Goal: Download file/media

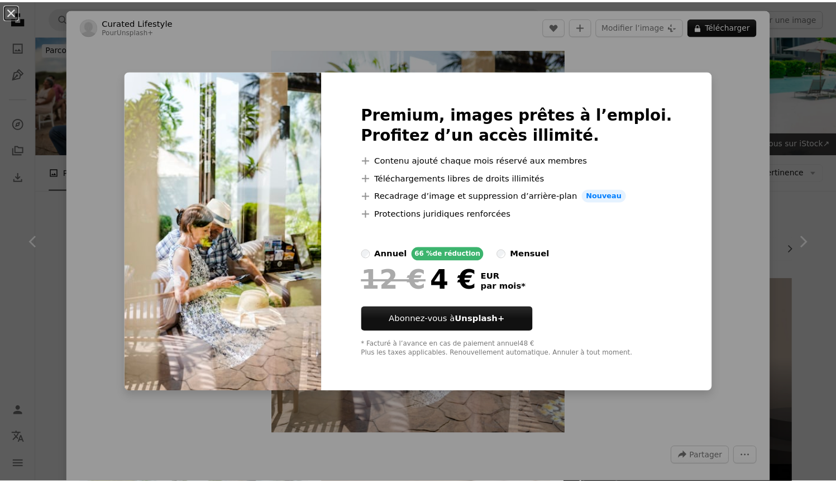
scroll to position [416, 0]
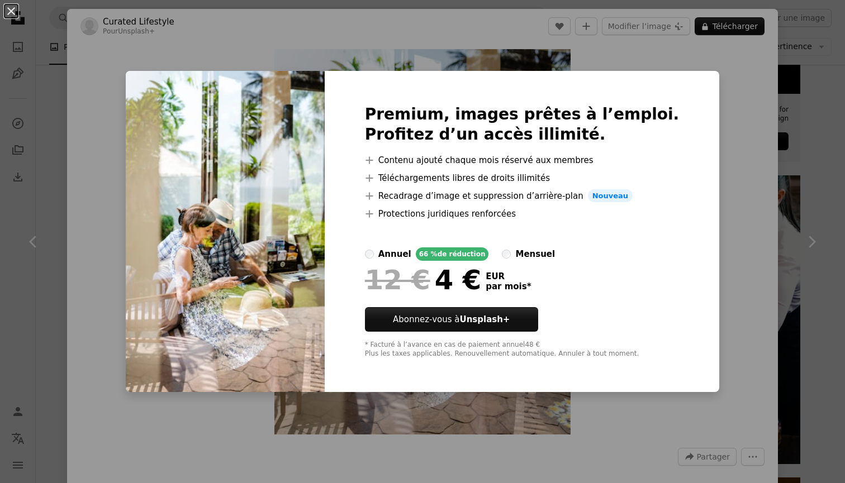
click at [811, 70] on div "An X shape Premium, images prêtes à l’emploi. Profitez d’un accès illimité. A p…" at bounding box center [422, 241] width 845 height 483
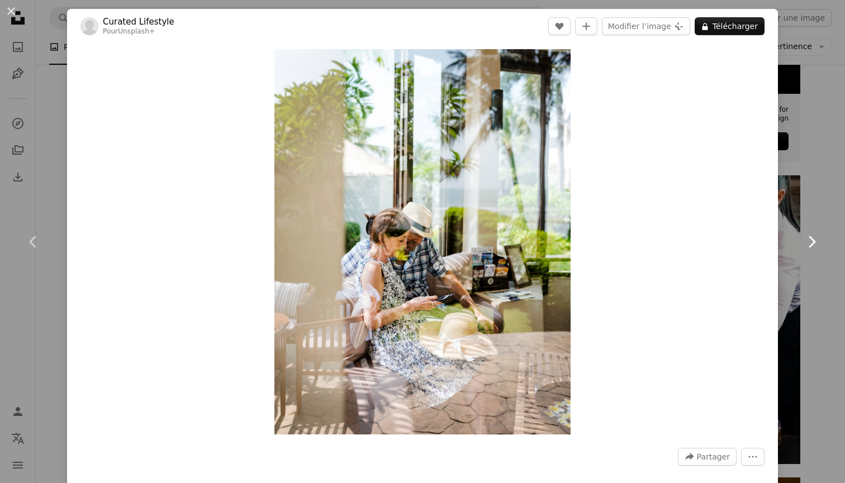
click at [811, 234] on icon "Chevron right" at bounding box center [811, 242] width 18 height 18
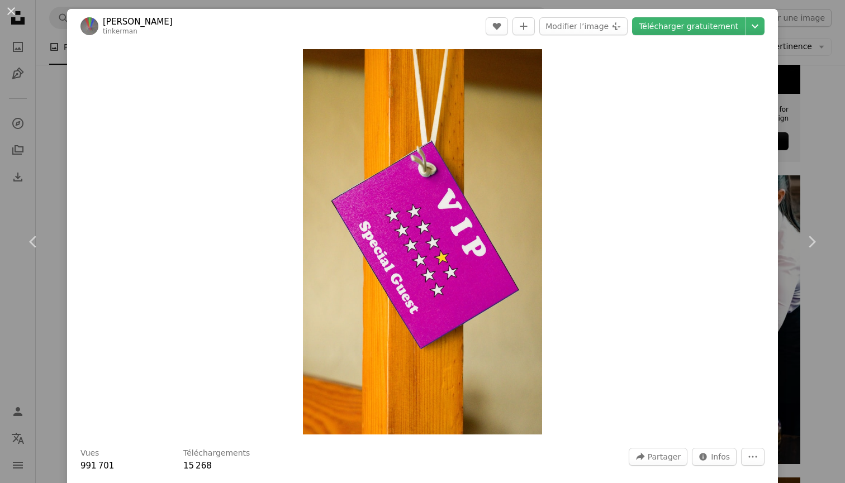
click at [799, 175] on div "An X shape Chevron left Chevron right Immo Wegmann tinkerman A heart A plus sig…" at bounding box center [422, 241] width 845 height 483
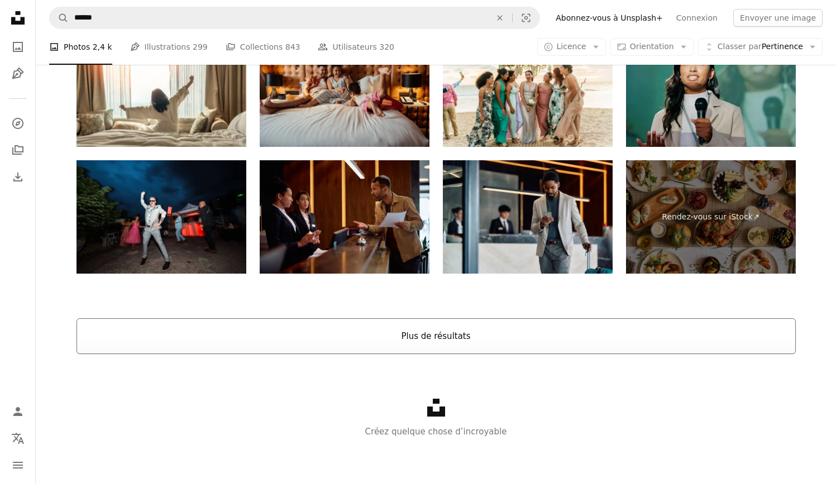
click at [398, 342] on button "Plus de résultats" at bounding box center [437, 336] width 720 height 36
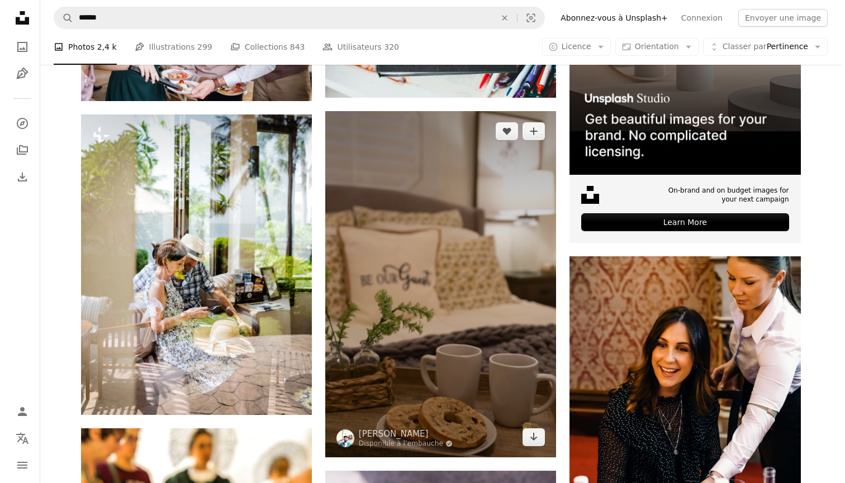
scroll to position [340, 0]
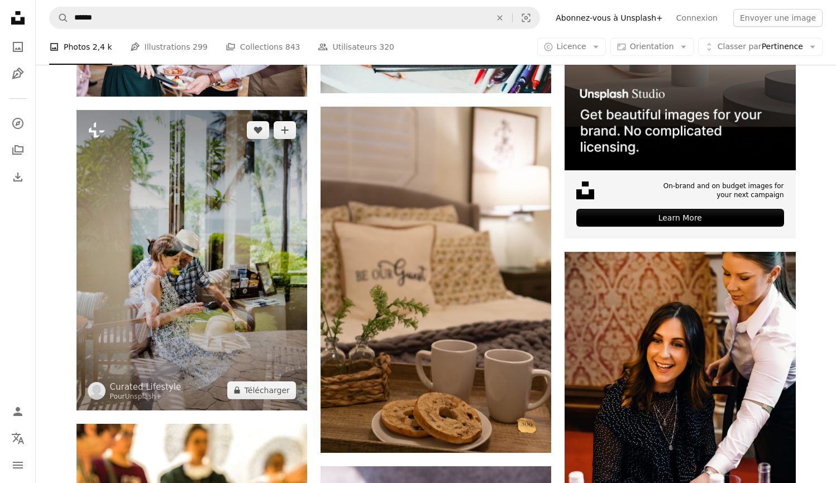
click at [286, 245] on img at bounding box center [192, 260] width 231 height 300
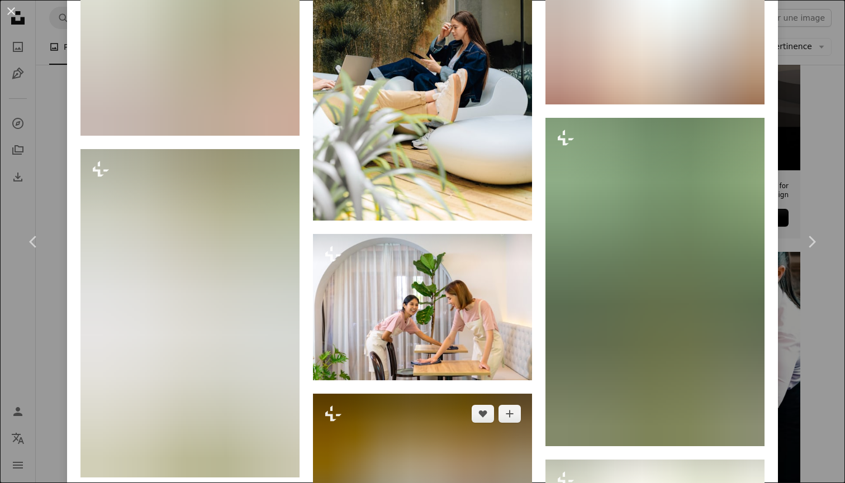
scroll to position [6424, 0]
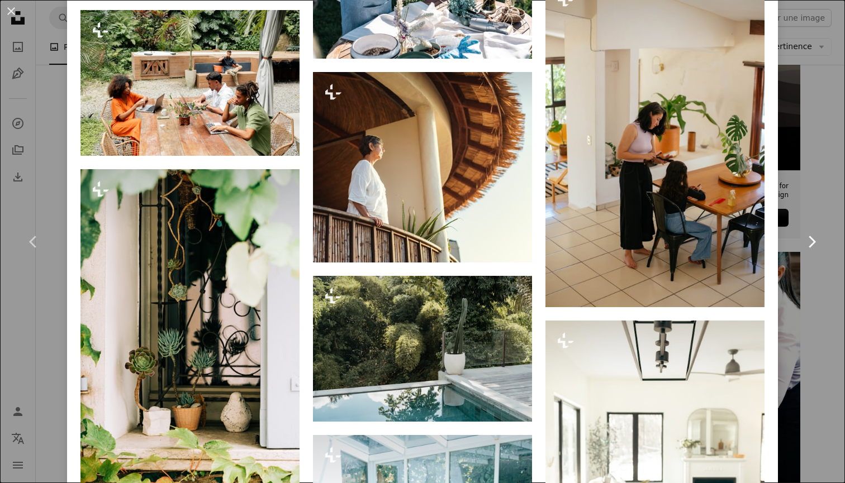
click at [800, 201] on link "Chevron right" at bounding box center [811, 241] width 67 height 107
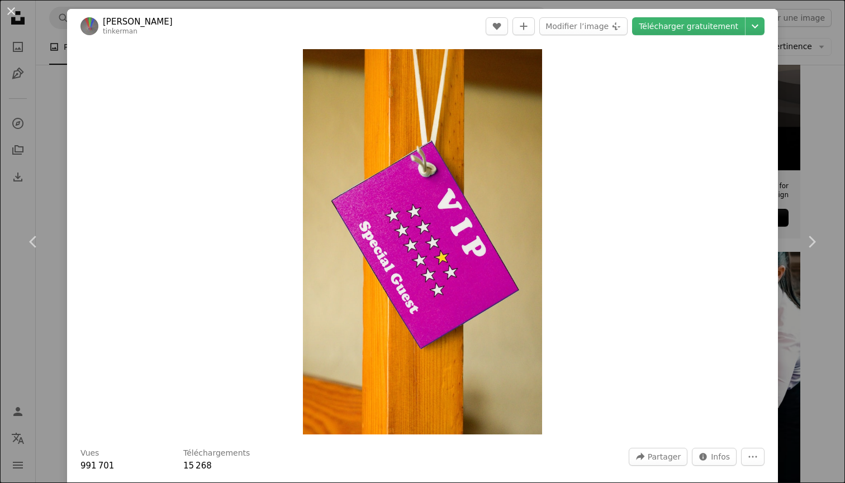
click at [780, 140] on div "An X shape Chevron left Chevron right Immo Wegmann tinkerman A heart A plus sig…" at bounding box center [422, 241] width 845 height 483
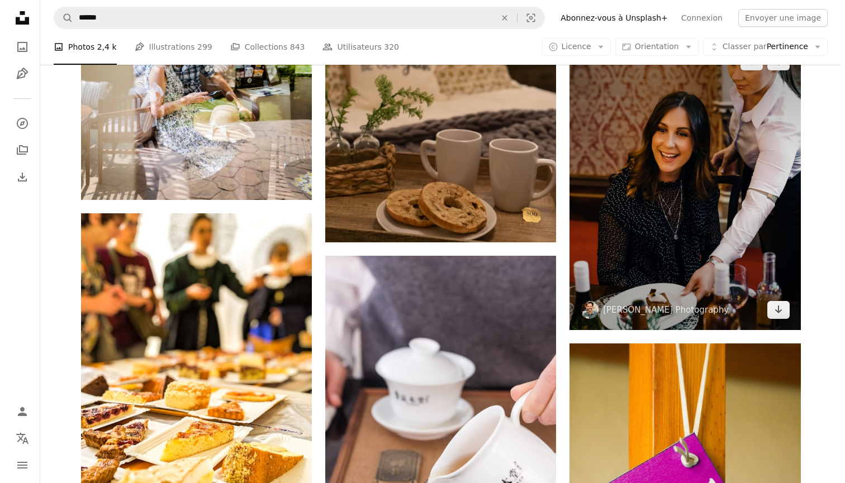
scroll to position [577, 0]
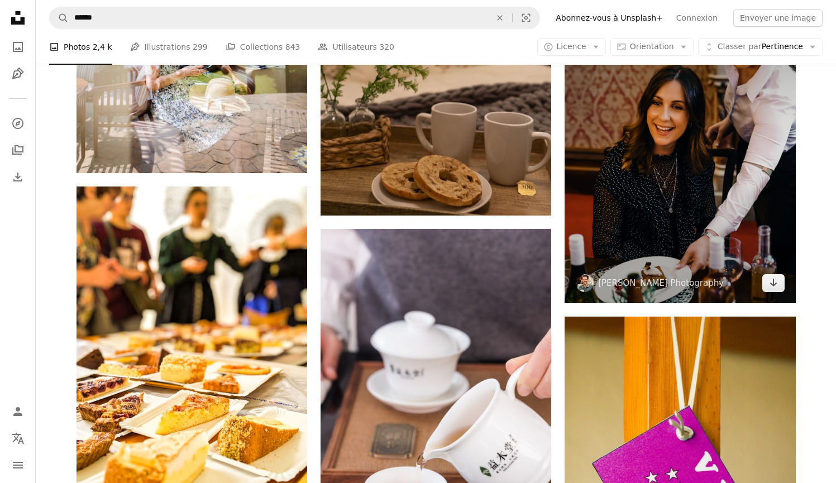
click at [640, 234] on img at bounding box center [680, 159] width 231 height 289
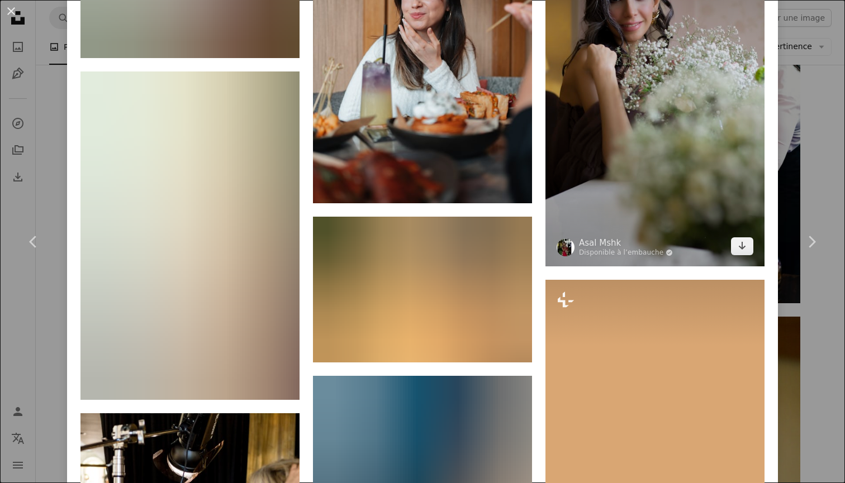
scroll to position [1070, 0]
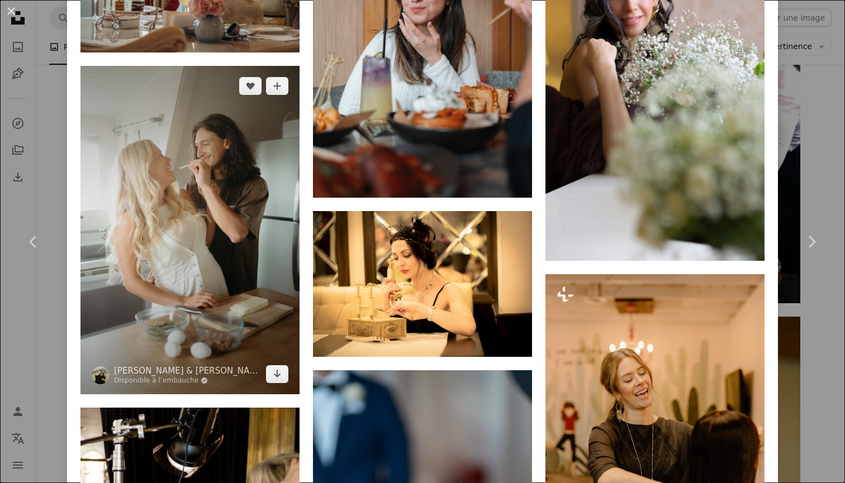
click at [255, 196] on img at bounding box center [189, 230] width 219 height 328
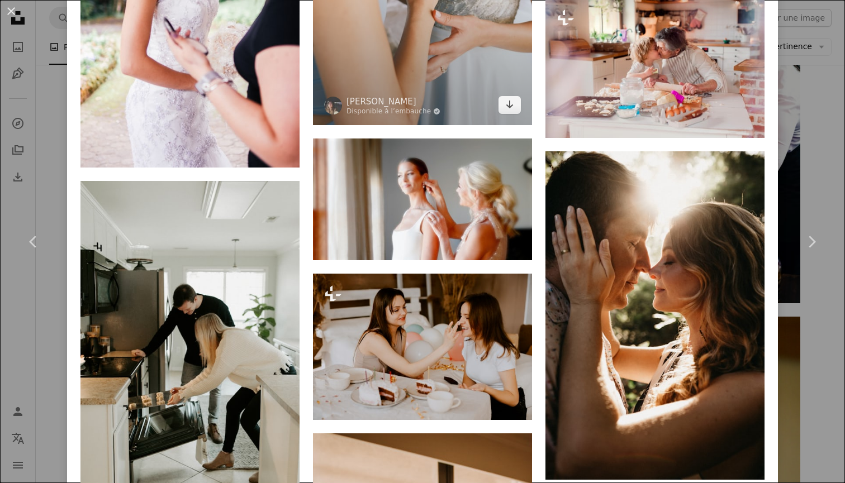
scroll to position [1355, 0]
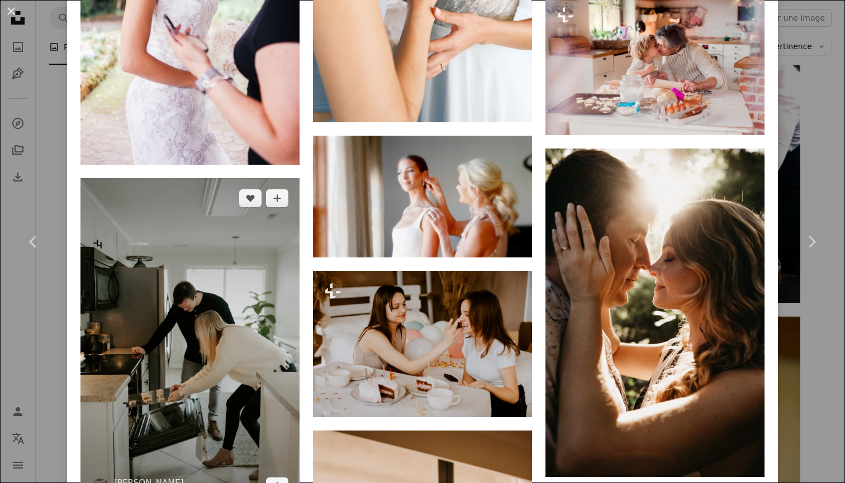
click at [128, 302] on img at bounding box center [189, 342] width 219 height 328
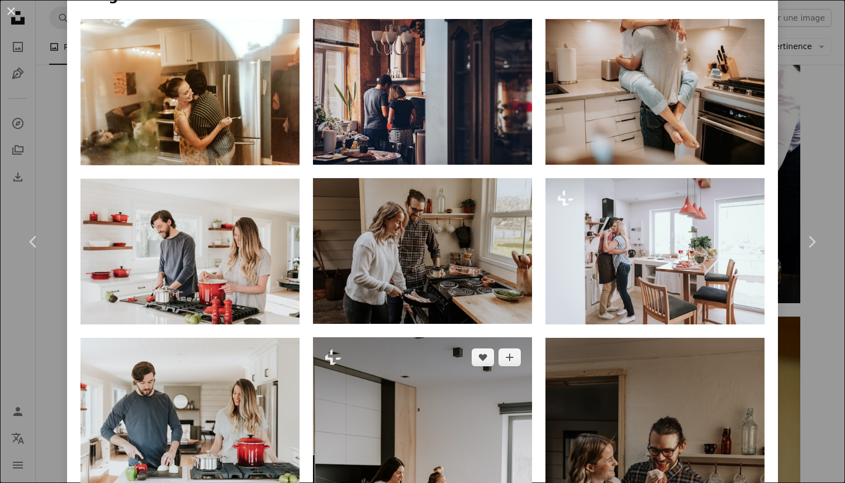
scroll to position [789, 0]
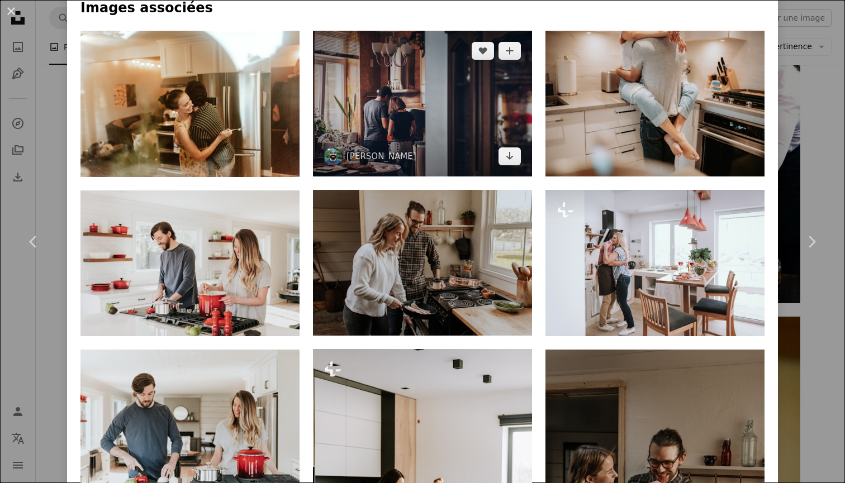
click at [374, 131] on img at bounding box center [422, 104] width 219 height 146
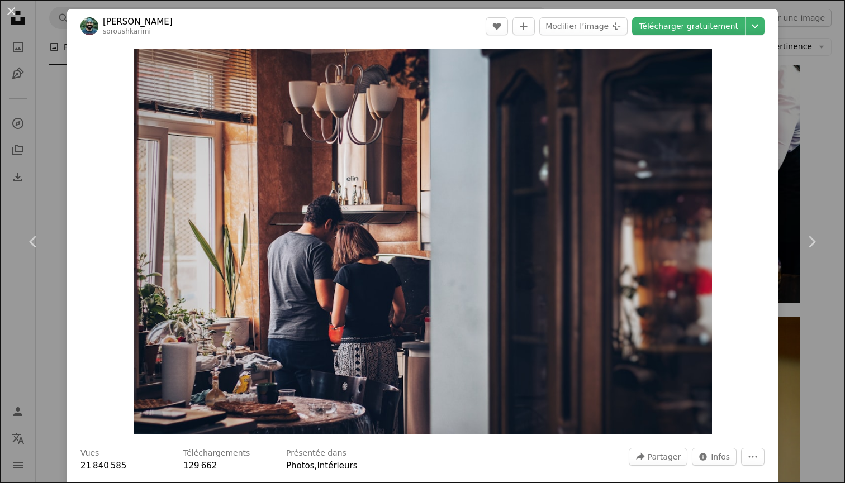
click at [697, 35] on header "[PERSON_NAME] soroushkarimi A heart A plus sign Modifier l’image Plus sign for …" at bounding box center [422, 26] width 711 height 35
click at [697, 18] on link "Télécharger gratuitement" at bounding box center [688, 26] width 113 height 18
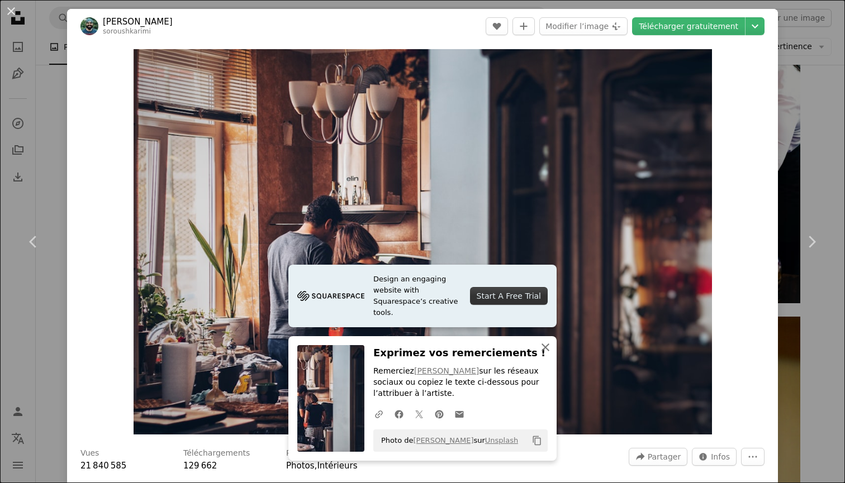
click at [544, 354] on icon "An X shape" at bounding box center [545, 347] width 13 height 13
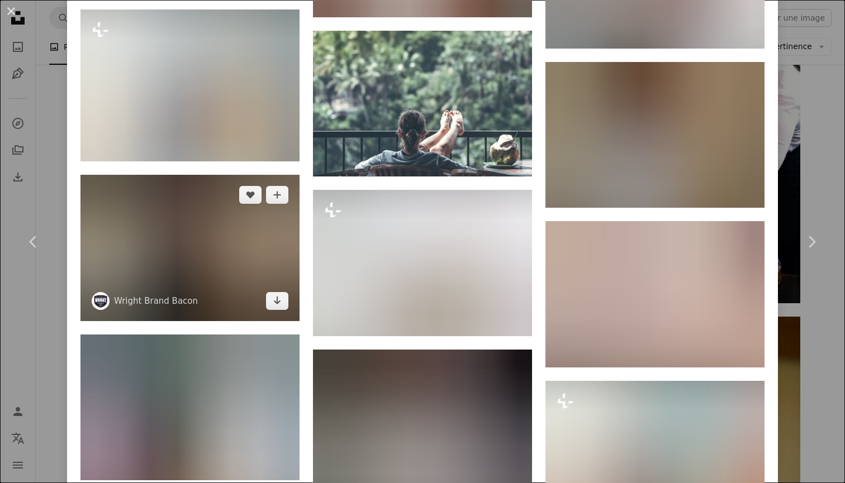
scroll to position [1626, 0]
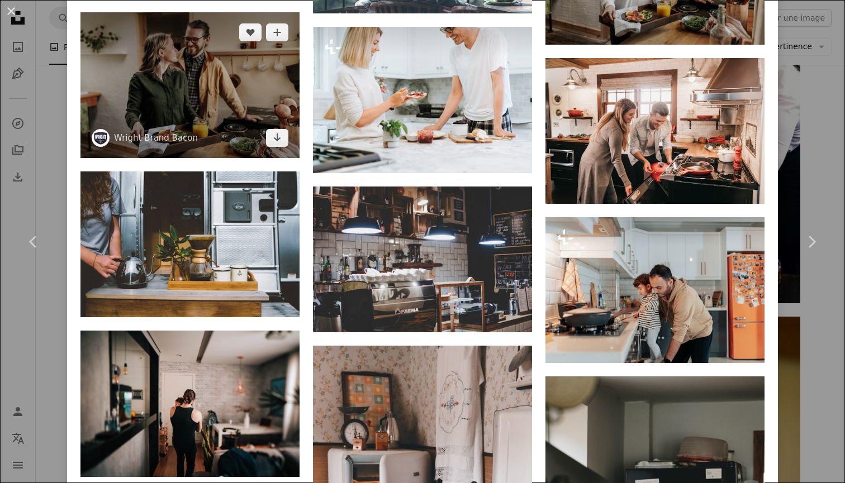
click at [189, 61] on img at bounding box center [189, 85] width 219 height 146
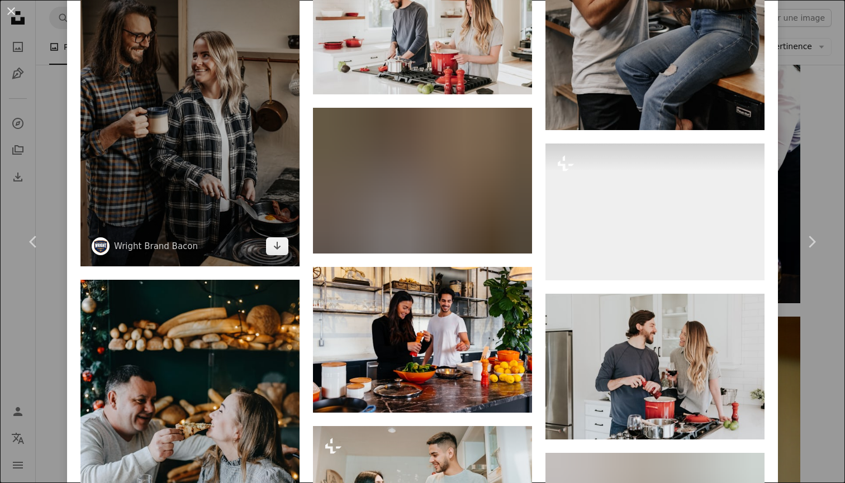
scroll to position [1834, 0]
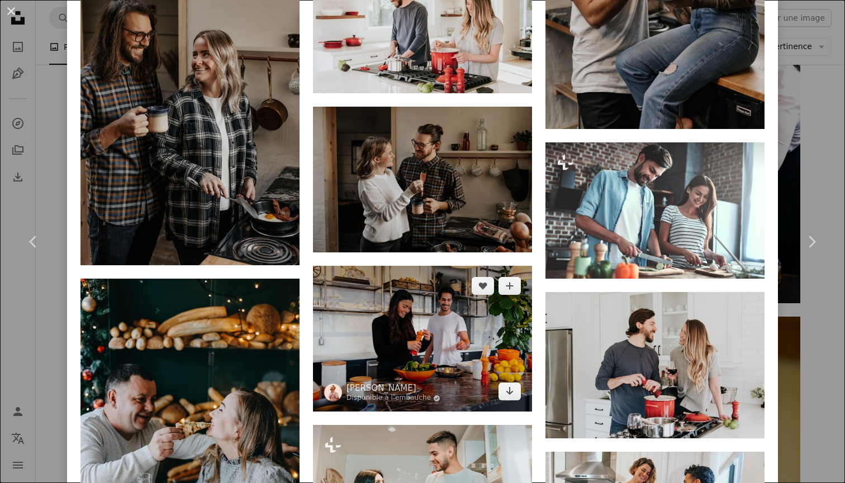
click at [361, 356] on img at bounding box center [422, 339] width 219 height 146
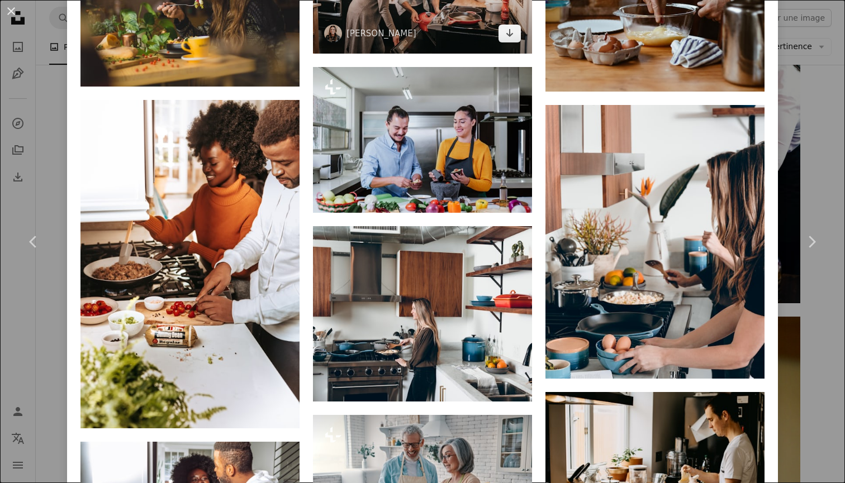
scroll to position [3305, 0]
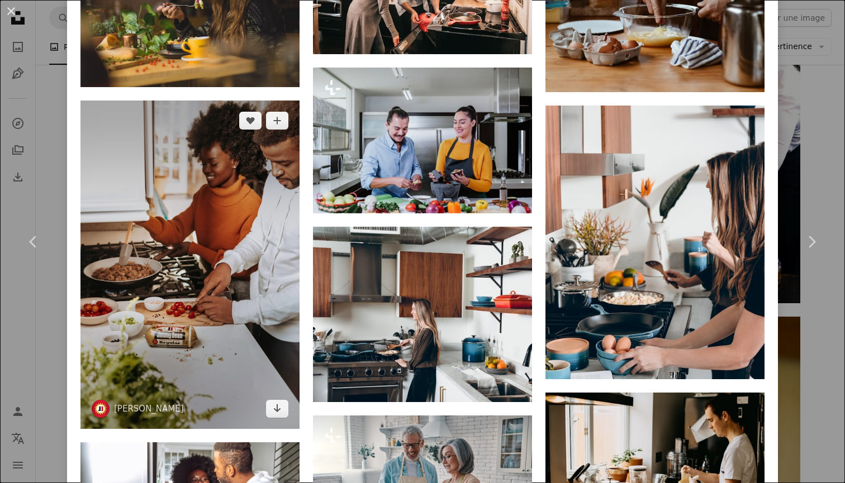
click at [208, 216] on img at bounding box center [189, 265] width 219 height 328
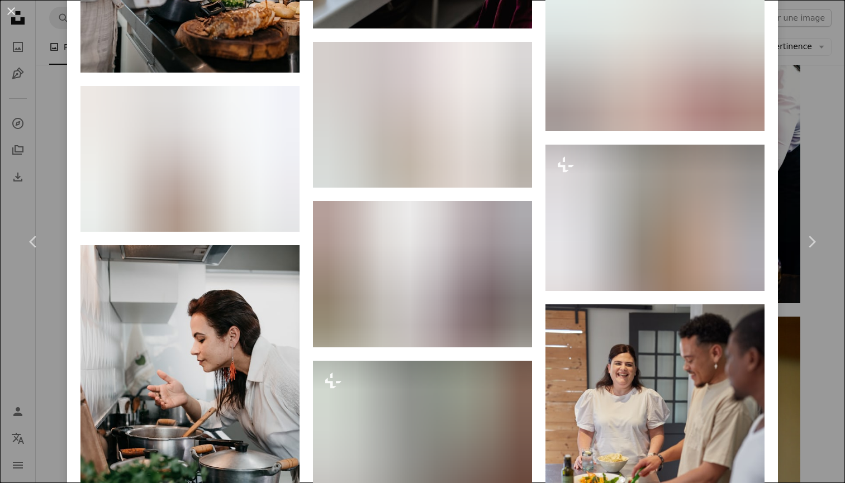
scroll to position [3360, 0]
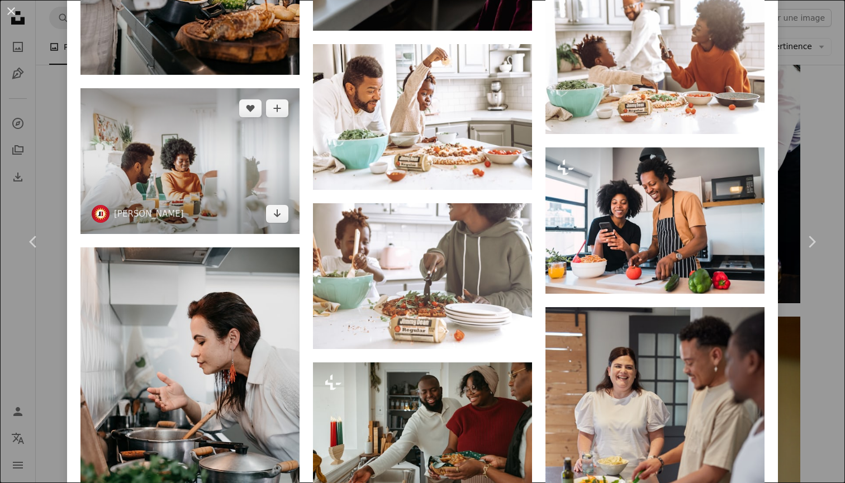
click at [233, 119] on img at bounding box center [189, 161] width 219 height 146
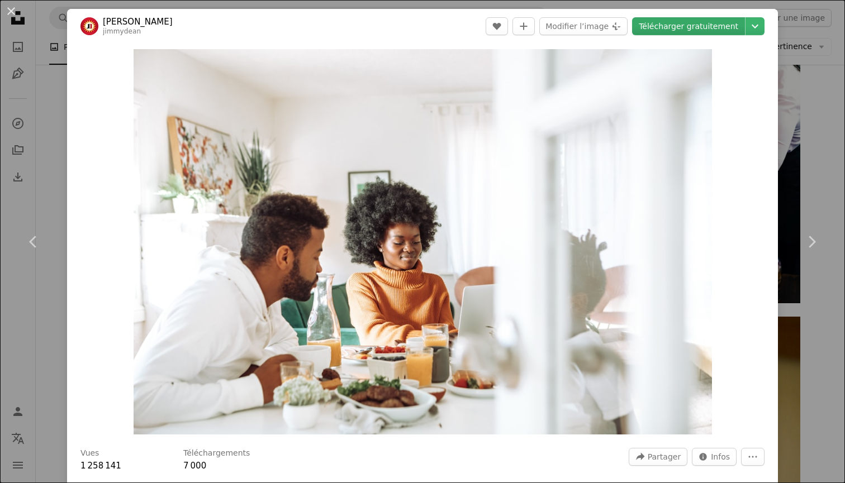
click at [670, 18] on link "Télécharger gratuitement" at bounding box center [688, 26] width 113 height 18
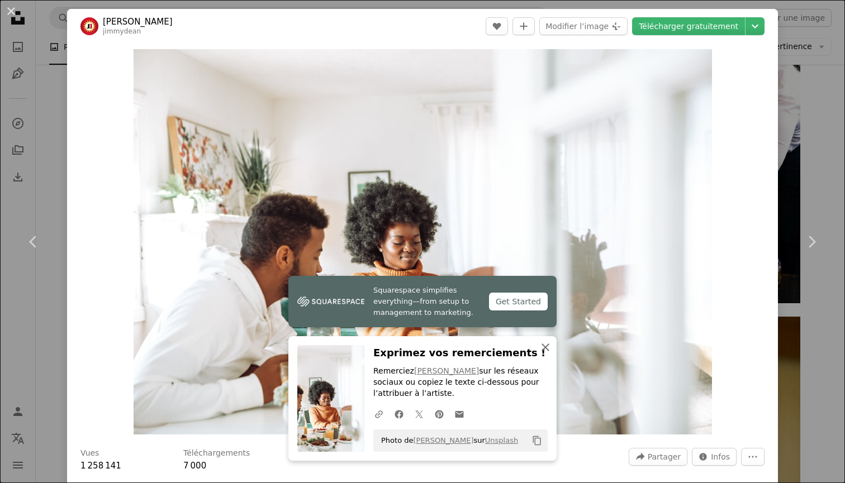
click at [546, 350] on icon "button" at bounding box center [545, 348] width 8 height 8
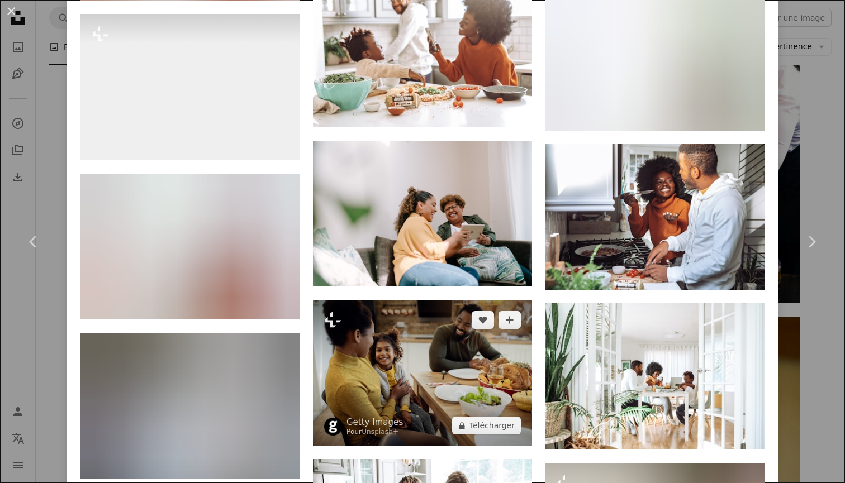
scroll to position [1981, 0]
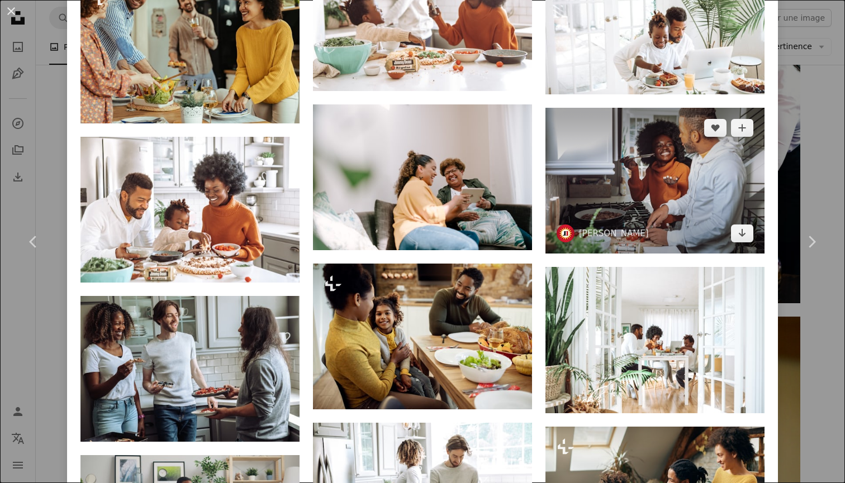
click at [670, 179] on img at bounding box center [654, 181] width 219 height 146
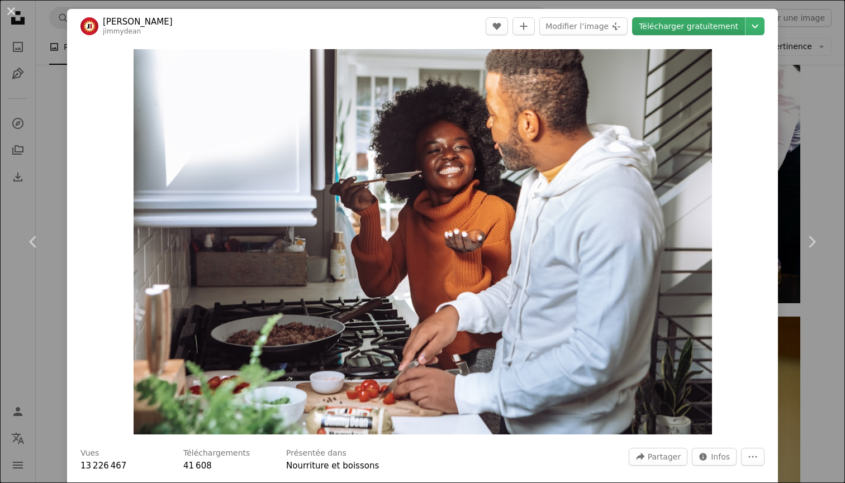
click at [669, 28] on link "Télécharger gratuitement" at bounding box center [688, 26] width 113 height 18
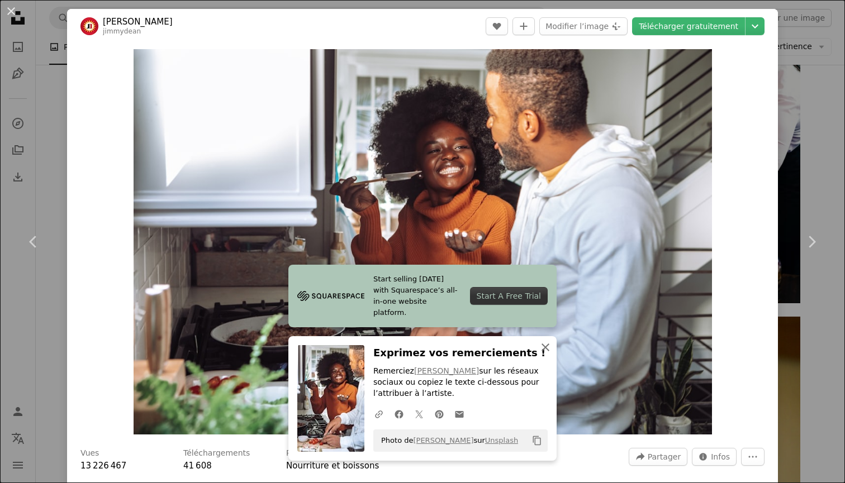
click at [536, 352] on button "An X shape Fermer" at bounding box center [545, 347] width 22 height 22
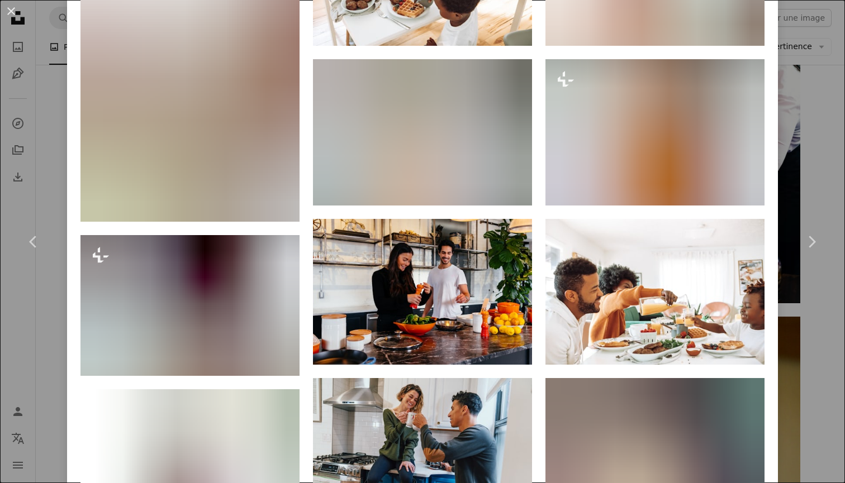
scroll to position [2184, 0]
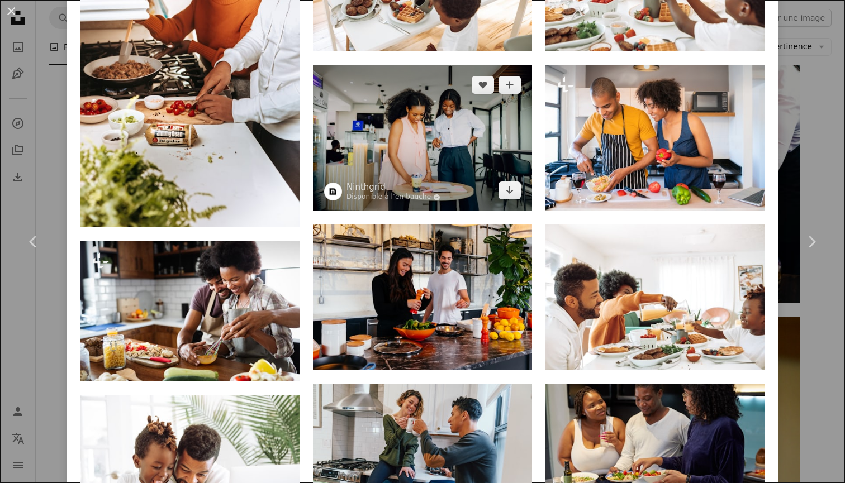
click at [417, 103] on img at bounding box center [422, 138] width 219 height 146
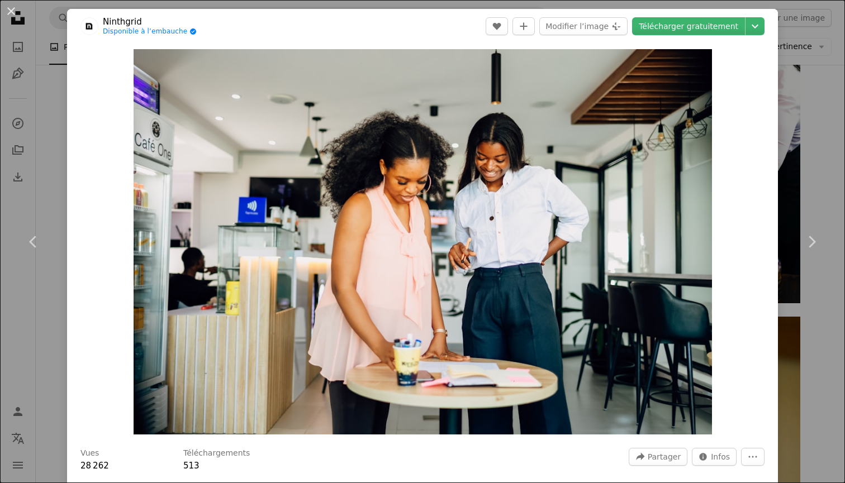
click at [654, 36] on header "Ninthgrid Disponible à l’embauche A checkmark inside of a circle A heart A plus…" at bounding box center [422, 26] width 711 height 35
click at [654, 33] on link "Télécharger gratuitement" at bounding box center [688, 26] width 113 height 18
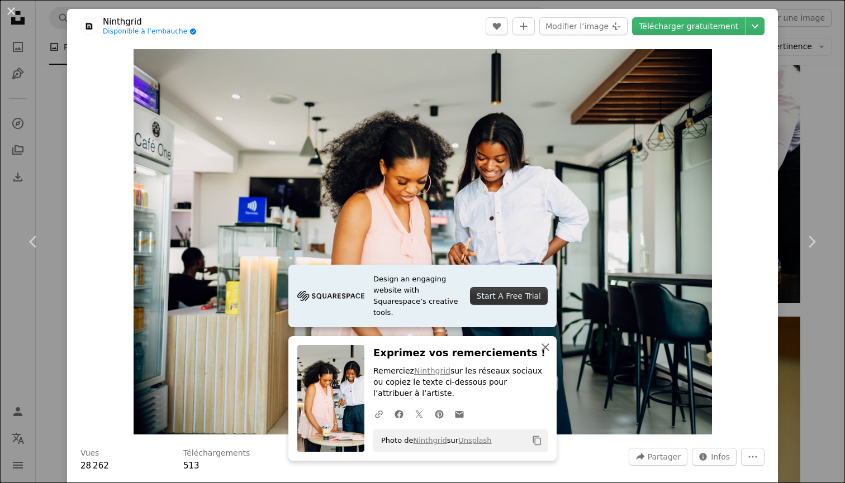
click at [542, 354] on icon "An X shape" at bounding box center [545, 347] width 13 height 13
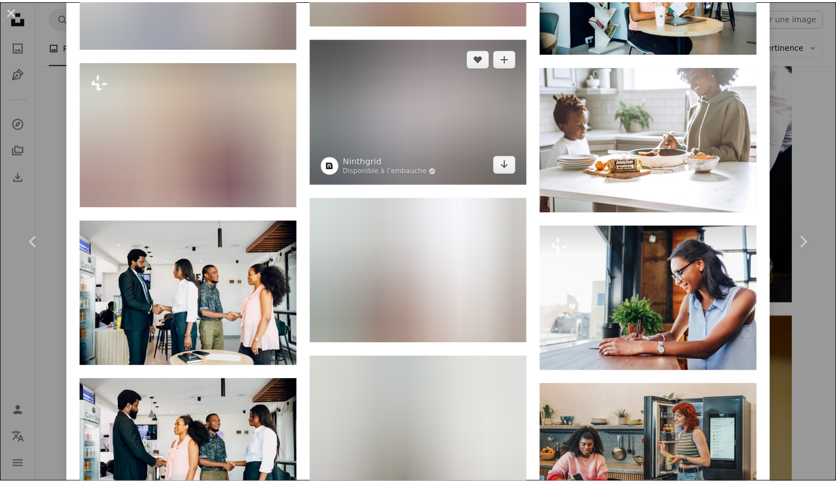
scroll to position [1646, 0]
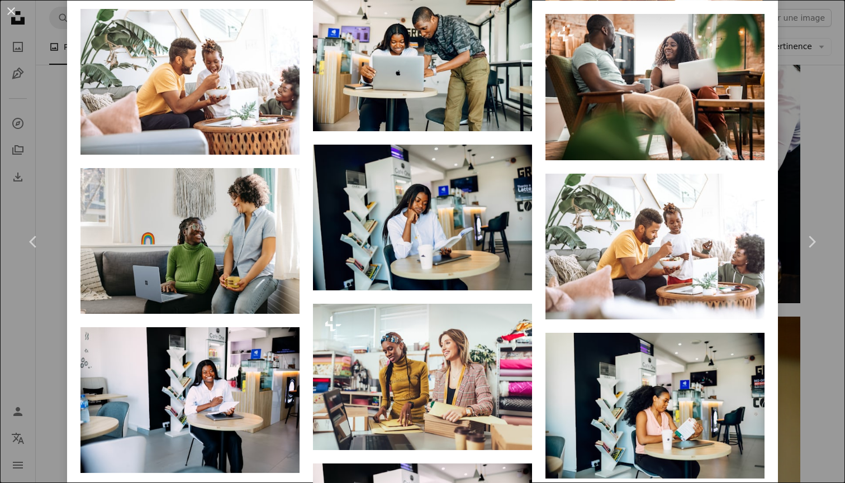
click at [783, 95] on div "An X shape Chevron left Chevron right Ninthgrid Disponible à l’embauche A check…" at bounding box center [422, 241] width 845 height 483
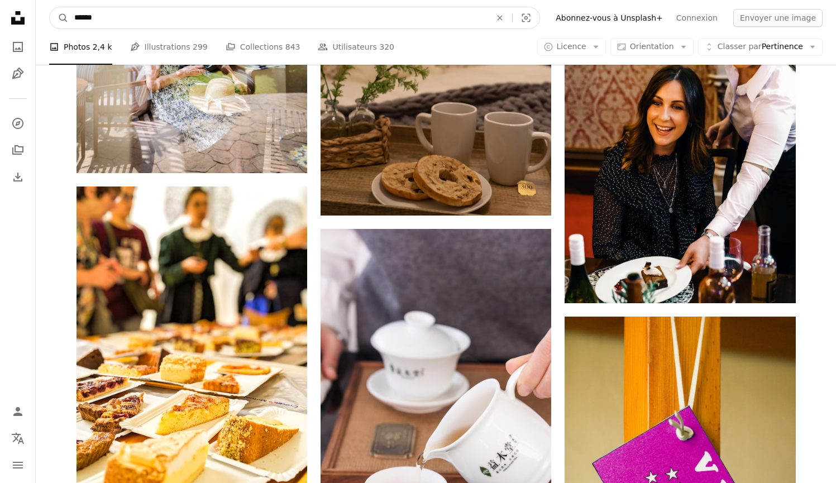
click at [378, 17] on input "******" at bounding box center [278, 17] width 419 height 21
type input "**********"
click at [59, 18] on button "A magnifying glass" at bounding box center [59, 17] width 19 height 21
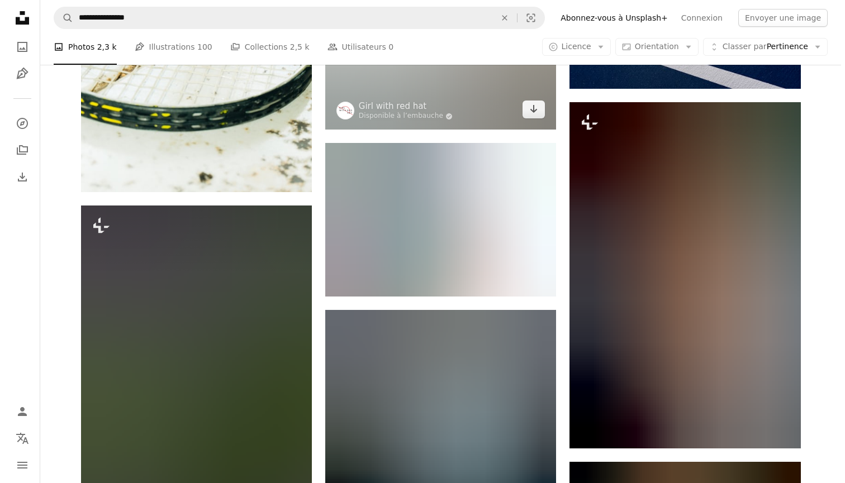
scroll to position [656, 0]
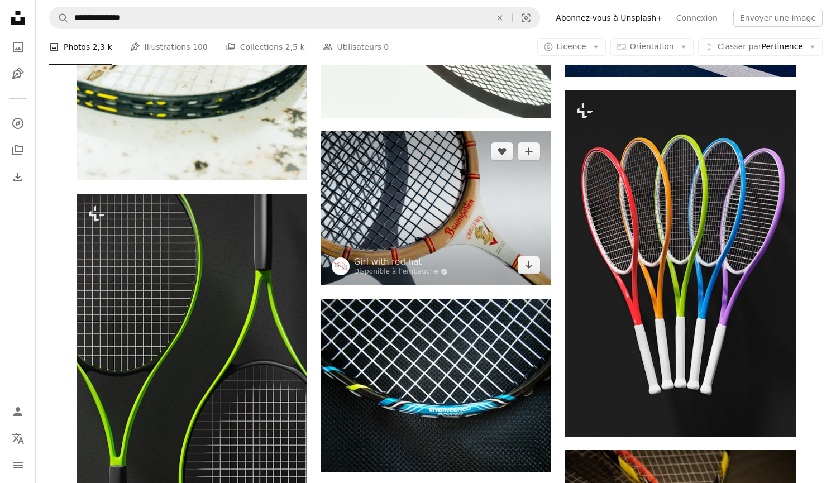
click at [425, 226] on img at bounding box center [436, 208] width 231 height 154
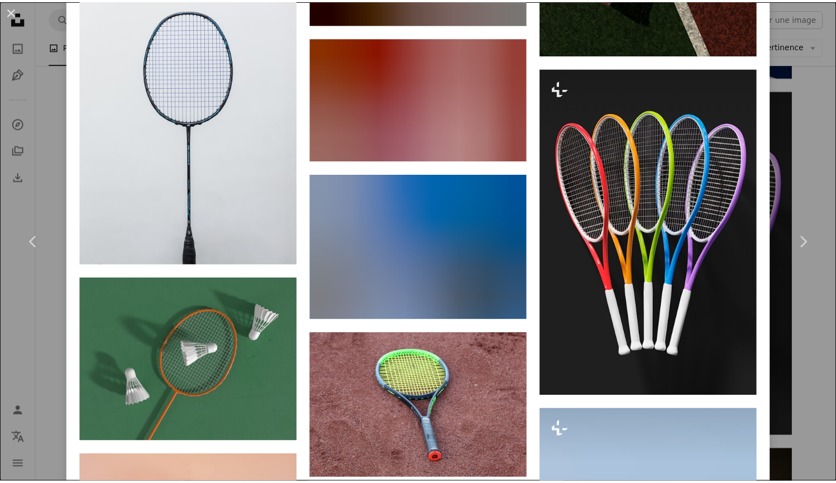
scroll to position [2971, 0]
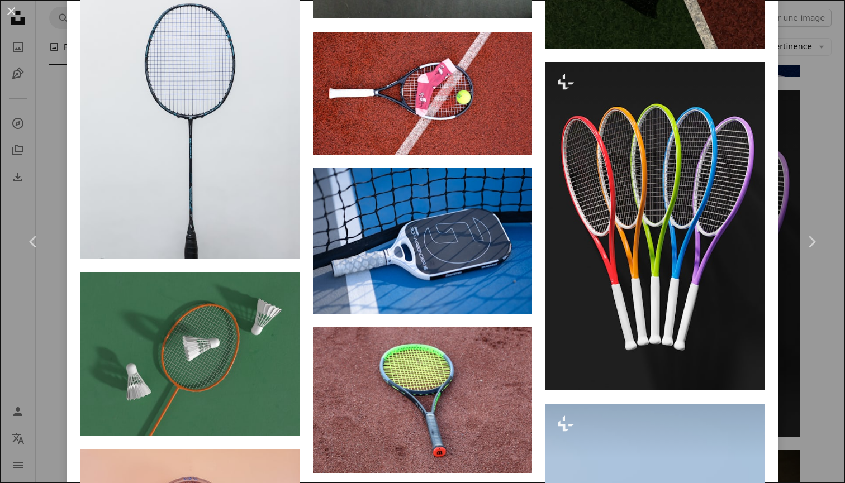
click at [827, 127] on div "An X shape Chevron left Chevron right Girl with red hat Disponible à l’embauche…" at bounding box center [422, 241] width 845 height 483
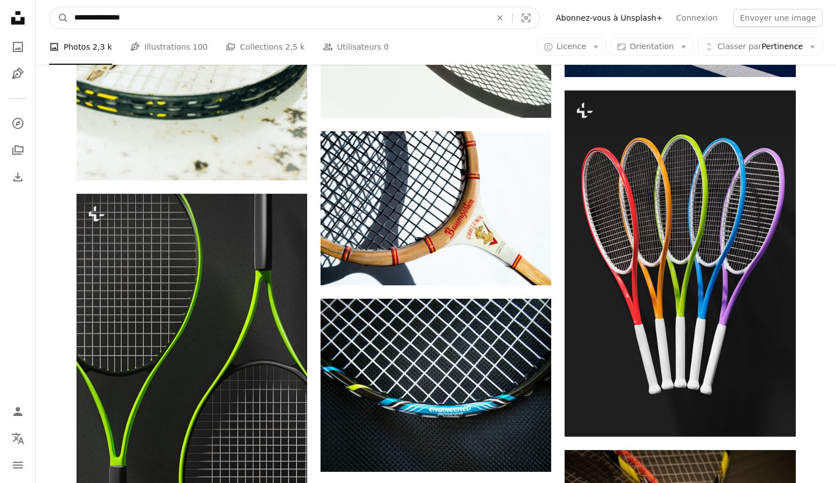
click at [414, 24] on input "**********" at bounding box center [278, 17] width 419 height 21
type input "**********"
click at [59, 18] on button "A magnifying glass" at bounding box center [59, 17] width 19 height 21
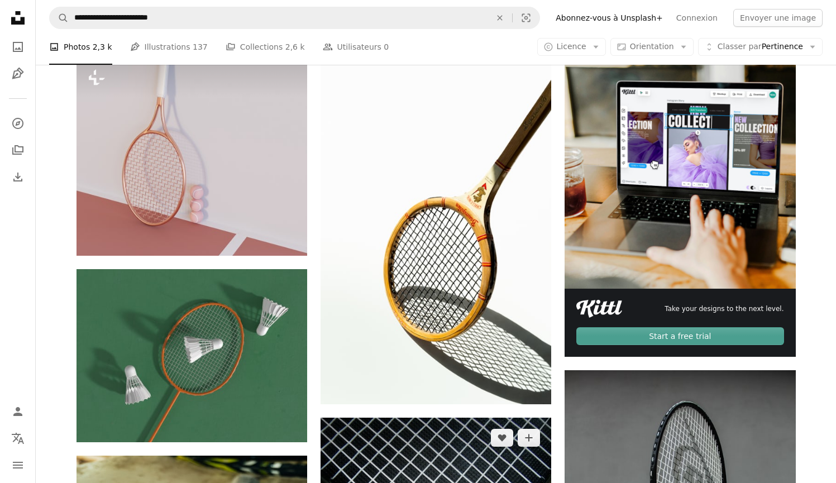
scroll to position [449, 0]
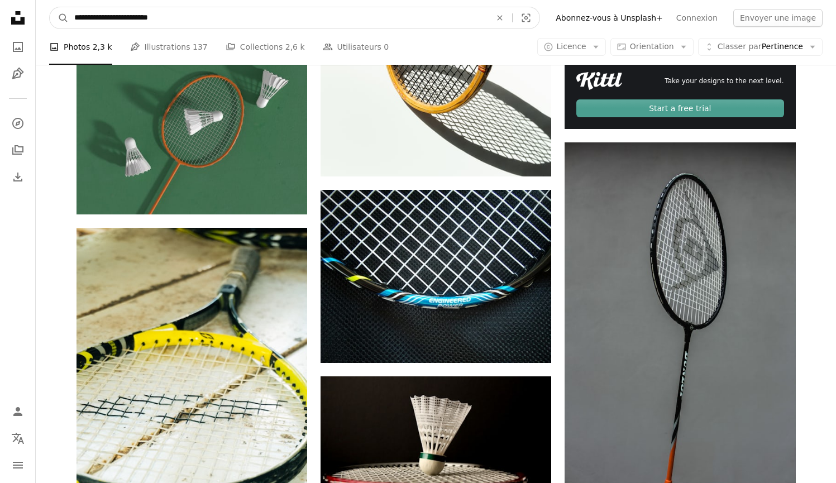
click at [323, 20] on input "**********" at bounding box center [278, 17] width 419 height 21
type input "**********"
click at [59, 18] on button "A magnifying glass" at bounding box center [59, 17] width 19 height 21
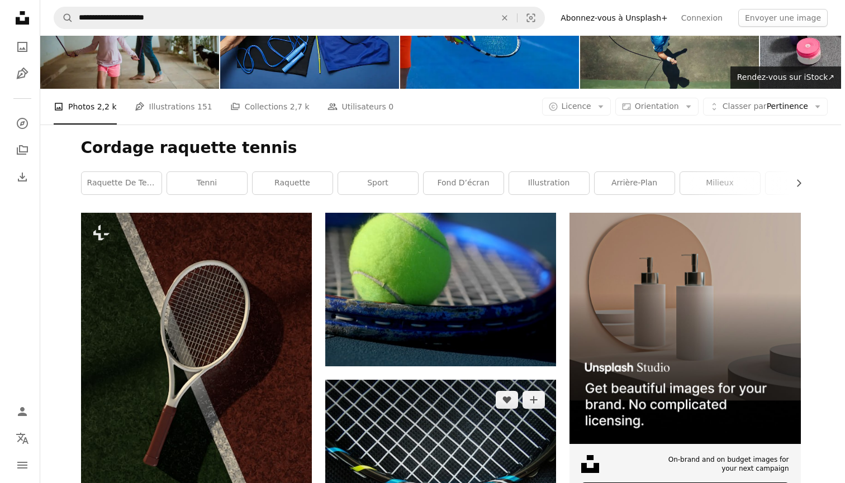
scroll to position [171, 0]
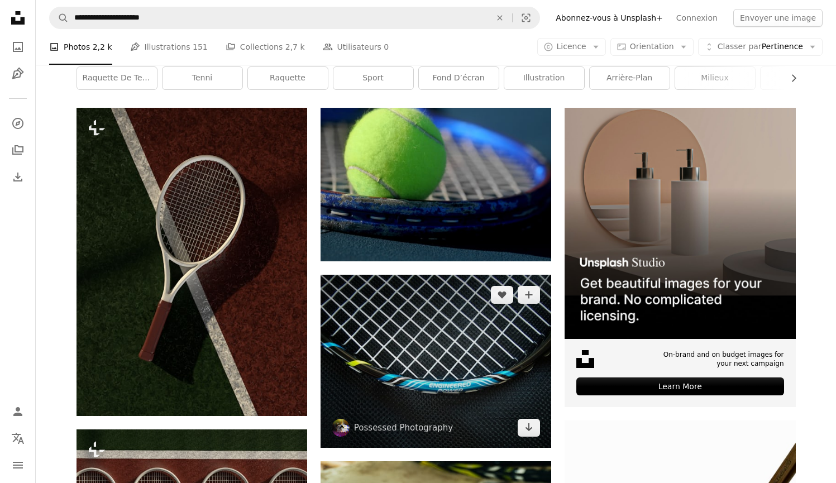
click at [396, 335] on img at bounding box center [436, 361] width 231 height 173
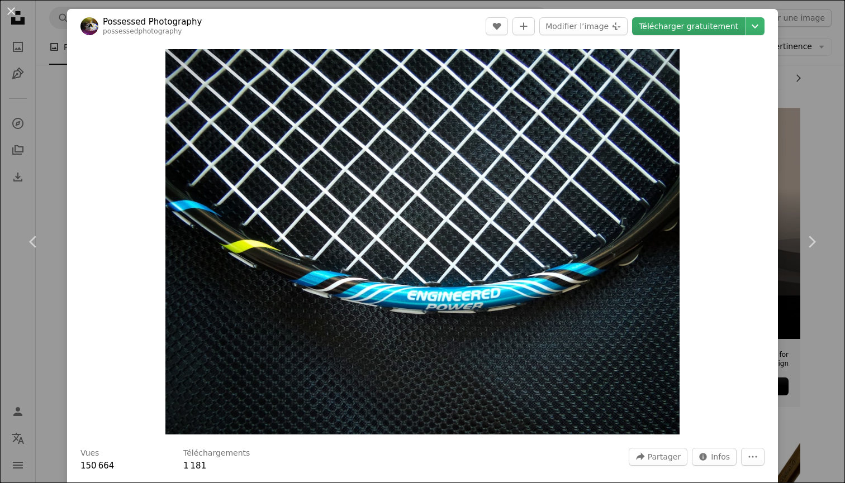
click at [677, 30] on link "Télécharger gratuitement" at bounding box center [688, 26] width 113 height 18
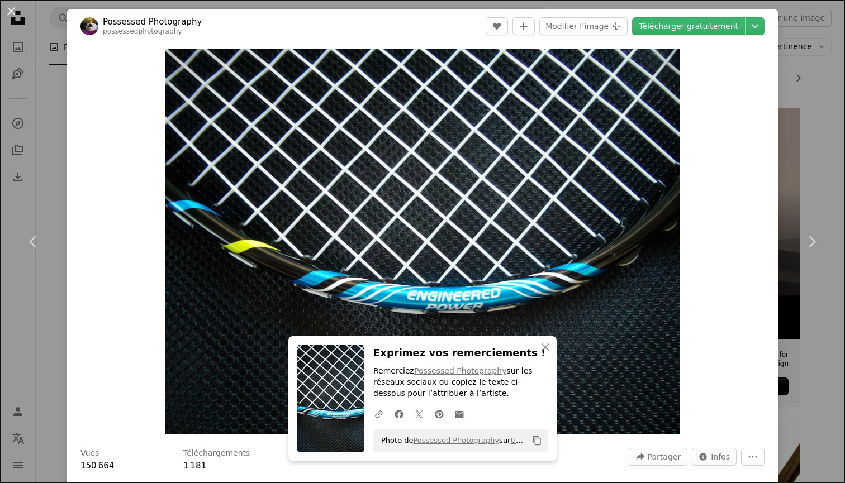
click at [795, 133] on div "An X shape Chevron left Chevron right An X shape Fermer Exprimez vos remercieme…" at bounding box center [422, 241] width 845 height 483
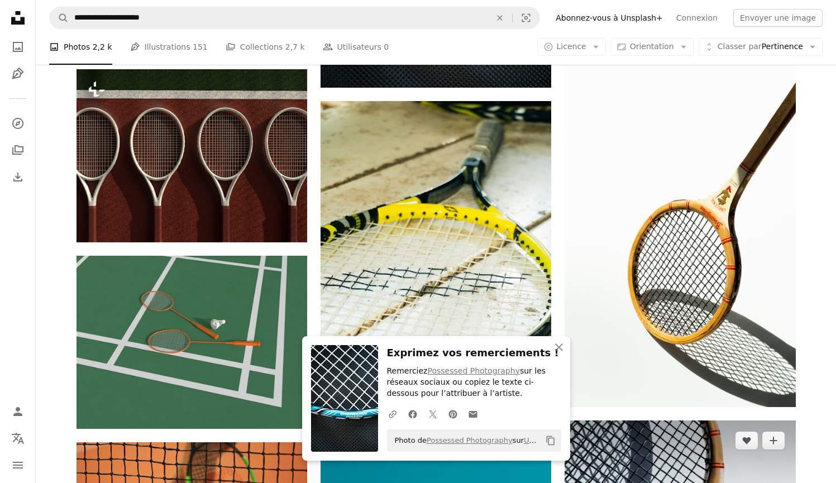
scroll to position [668, 0]
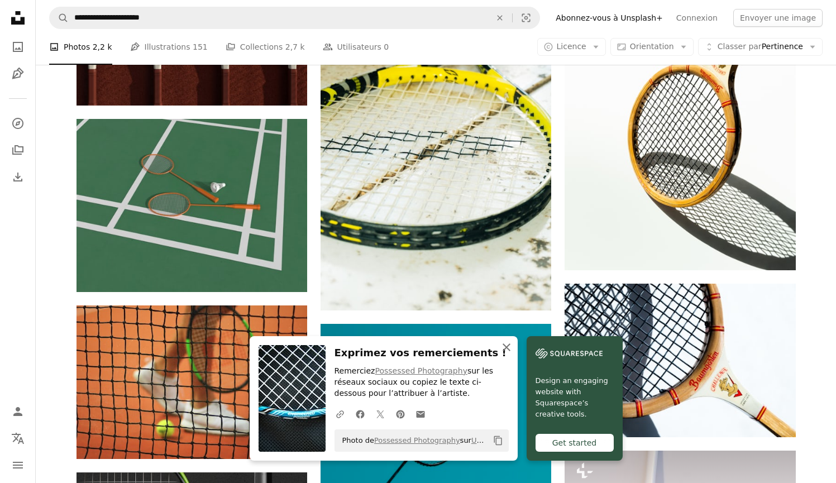
click at [513, 344] on icon "An X shape" at bounding box center [506, 347] width 13 height 13
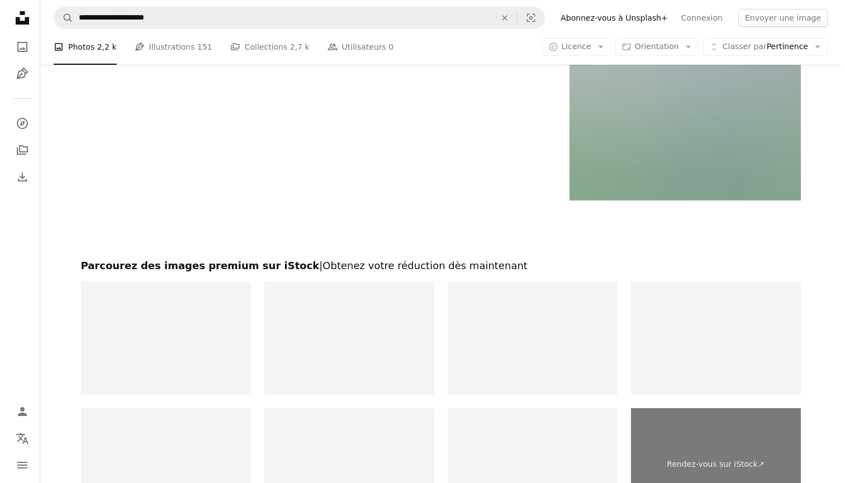
scroll to position [1942, 0]
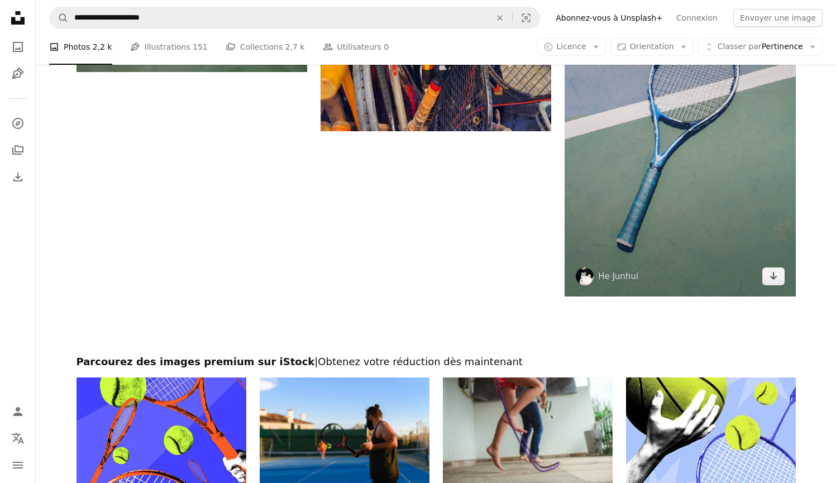
click at [595, 279] on img at bounding box center [680, 115] width 231 height 361
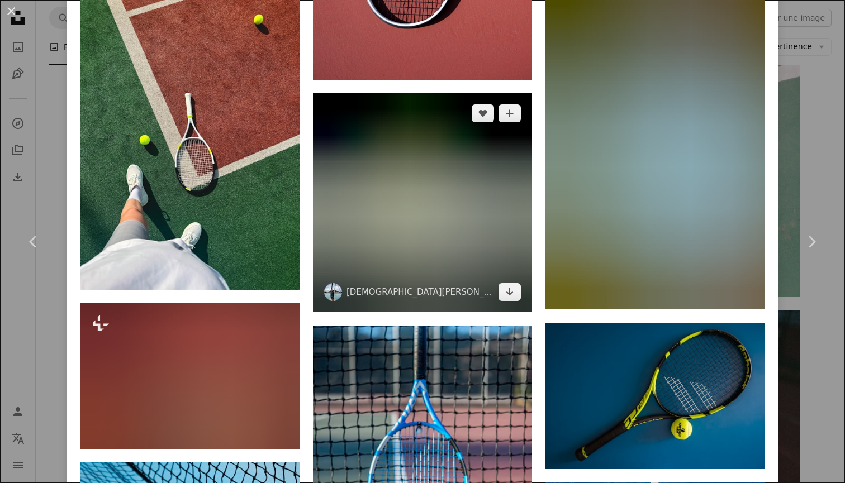
scroll to position [2884, 0]
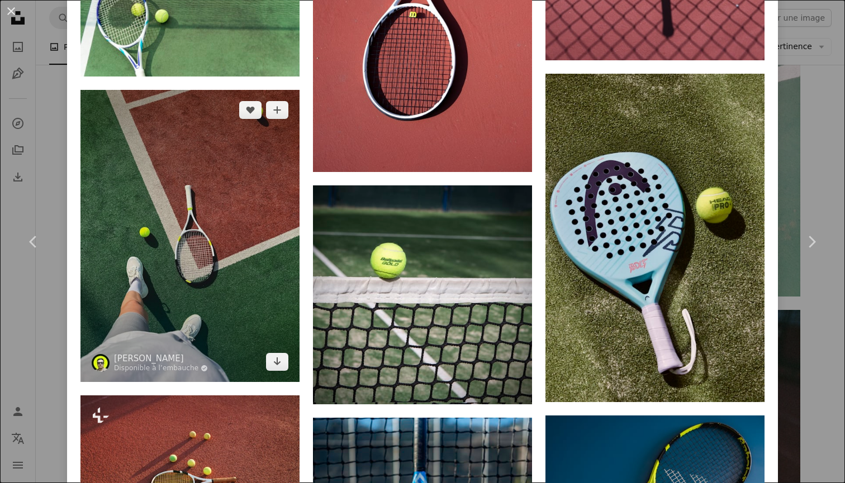
click at [236, 269] on img at bounding box center [189, 236] width 219 height 292
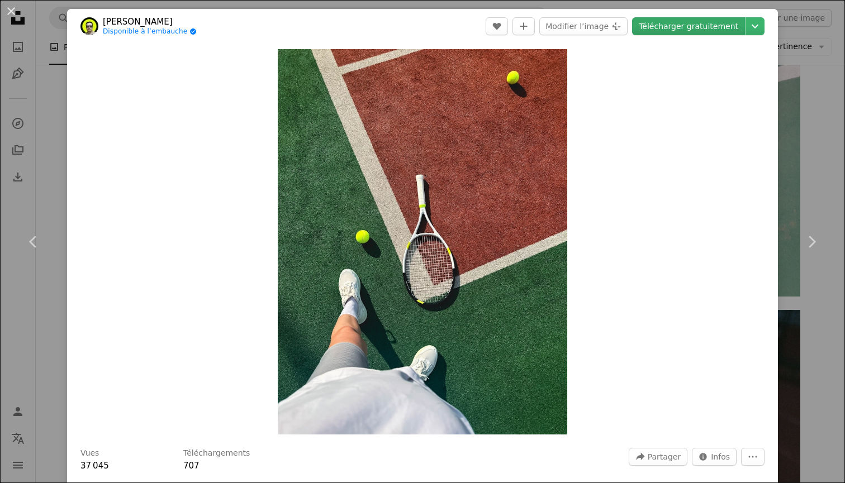
click at [690, 31] on link "Télécharger gratuitement" at bounding box center [688, 26] width 113 height 18
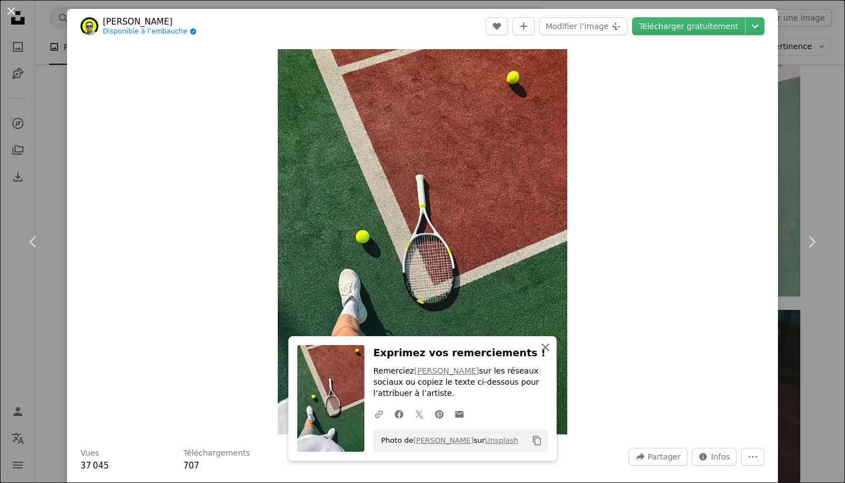
click at [545, 347] on icon "An X shape" at bounding box center [545, 347] width 13 height 13
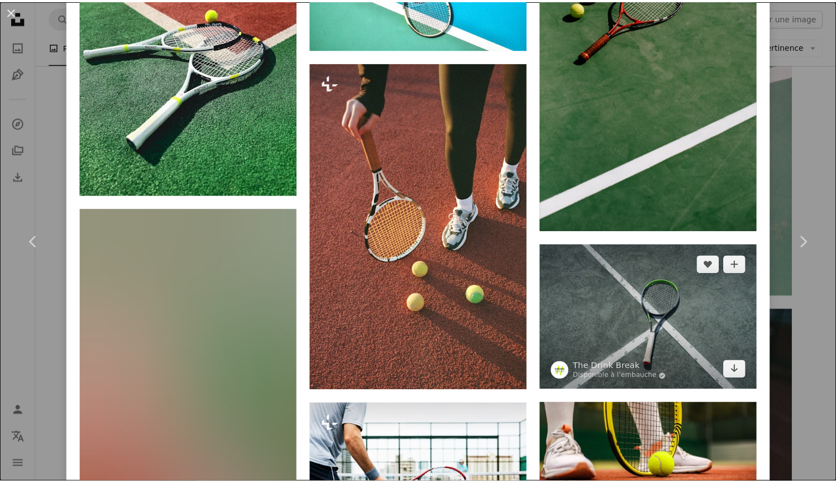
scroll to position [1167, 0]
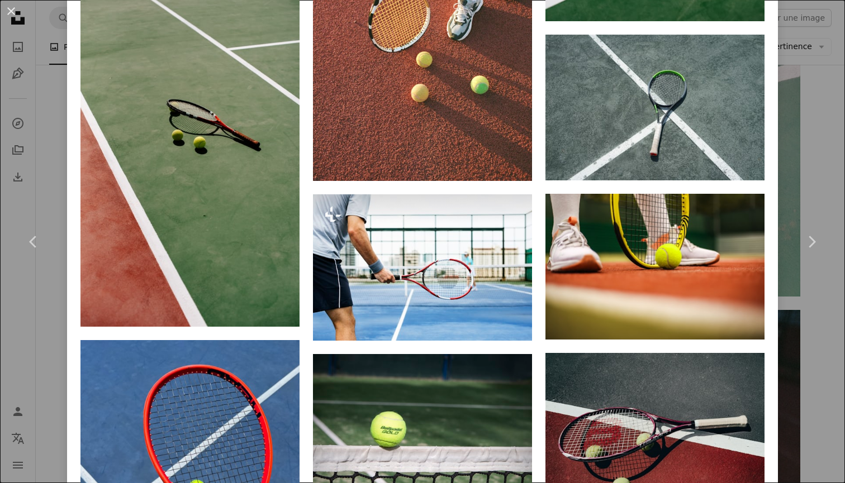
click at [774, 159] on div "An X shape Chevron left Chevron right [PERSON_NAME] Disponible à l’embauche A c…" at bounding box center [422, 241] width 845 height 483
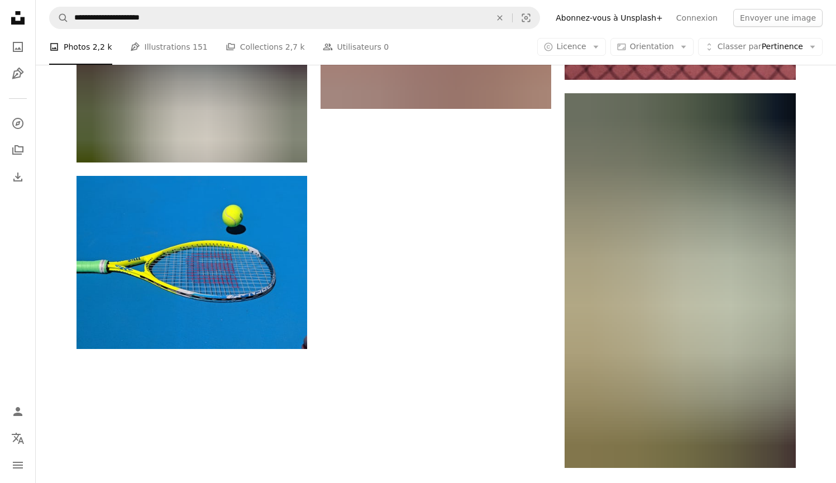
scroll to position [3901, 0]
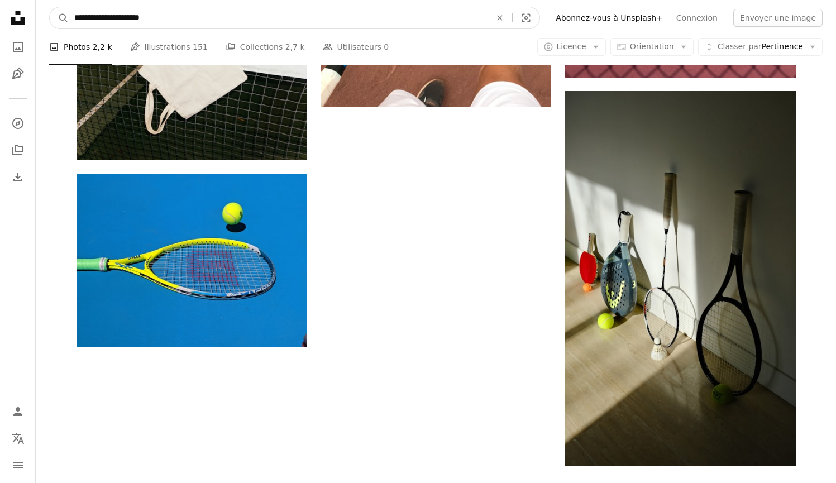
click at [92, 20] on input "**********" at bounding box center [278, 17] width 419 height 21
type input "**********"
click at [59, 18] on button "A magnifying glass" at bounding box center [59, 17] width 19 height 21
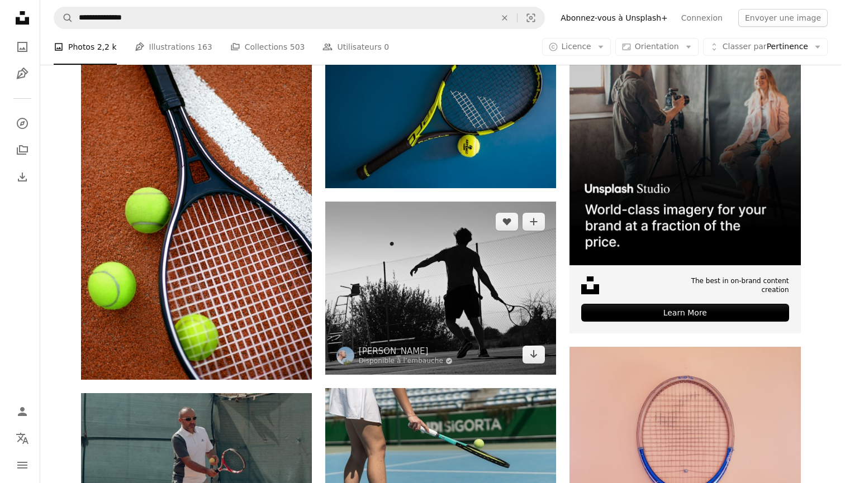
scroll to position [209, 0]
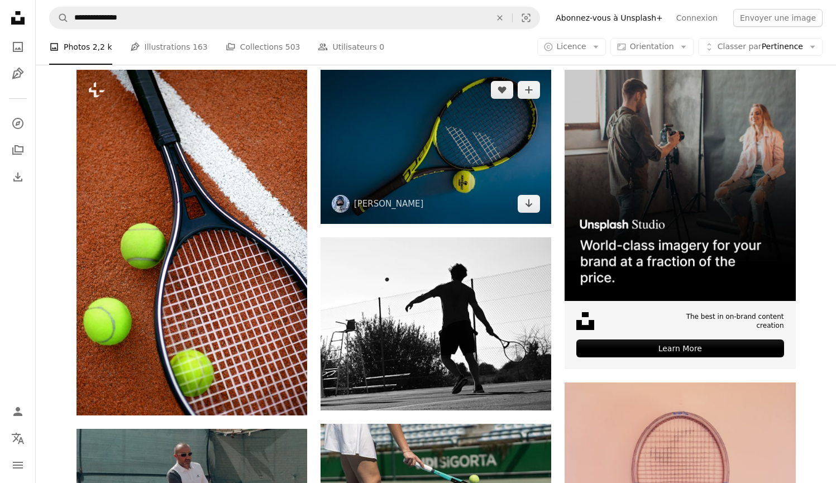
click at [477, 183] on img at bounding box center [436, 147] width 231 height 154
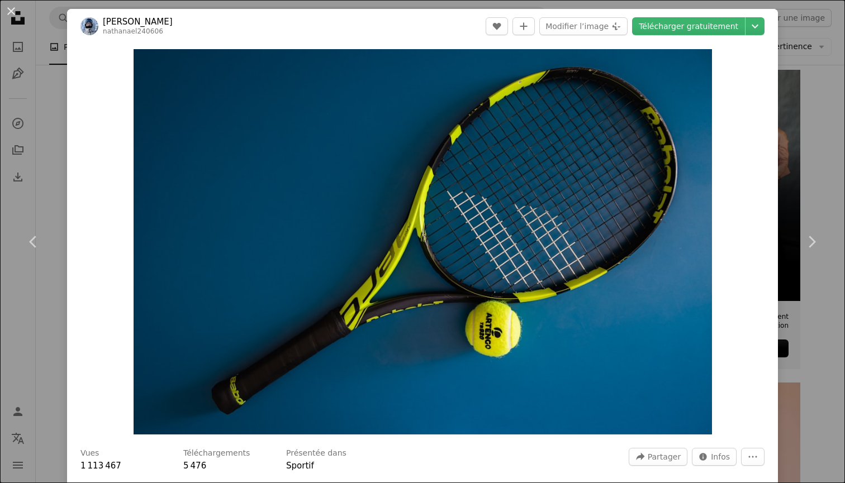
click at [673, 16] on header "[PERSON_NAME] nathanael240606 A heart A plus sign Modifier l’image Plus sign fo…" at bounding box center [422, 26] width 711 height 35
click at [663, 27] on link "Télécharger gratuitement" at bounding box center [688, 26] width 113 height 18
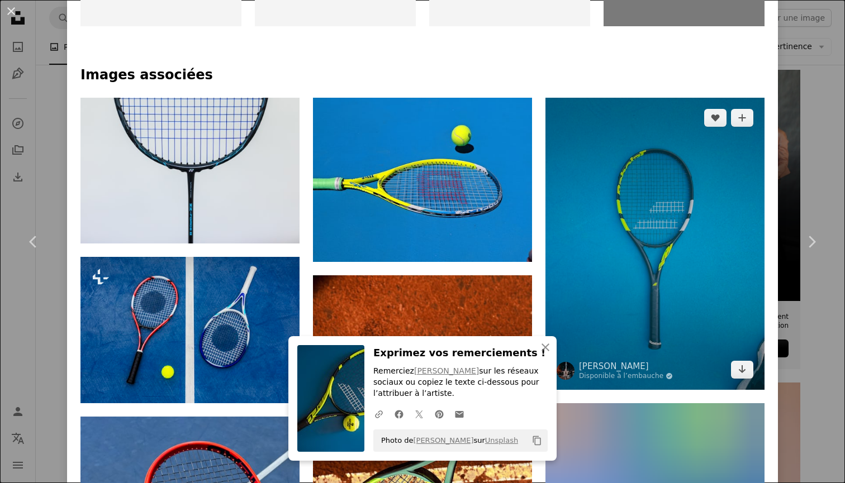
scroll to position [770, 0]
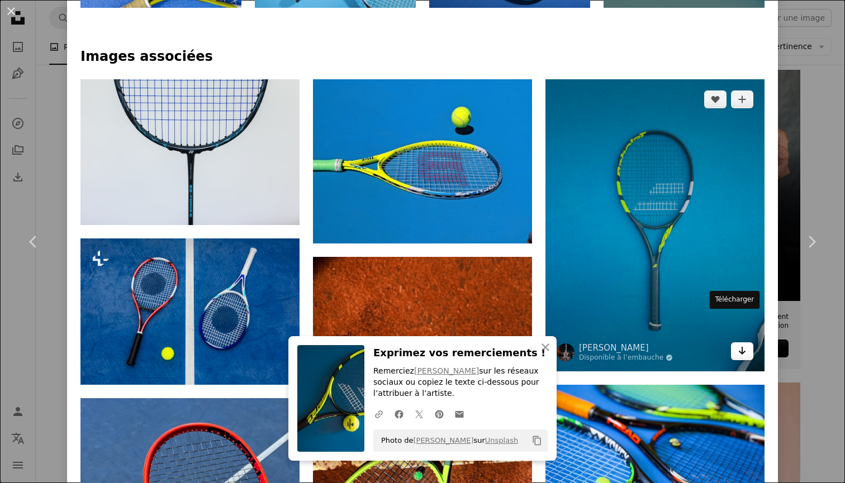
click at [731, 342] on link "Arrow pointing down" at bounding box center [742, 351] width 22 height 18
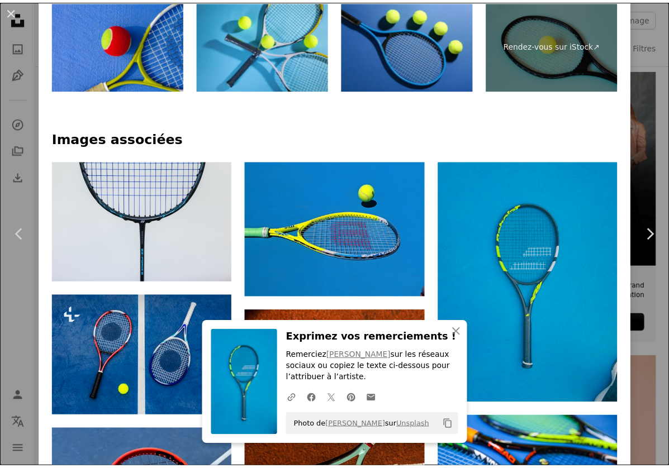
scroll to position [514, 0]
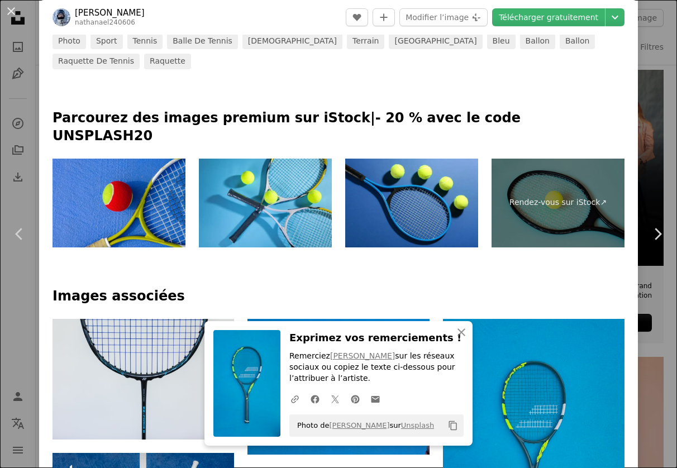
click at [640, 94] on div "An X shape Chevron left Chevron right An X shape Fermer Exprimez vos remercieme…" at bounding box center [338, 234] width 677 height 468
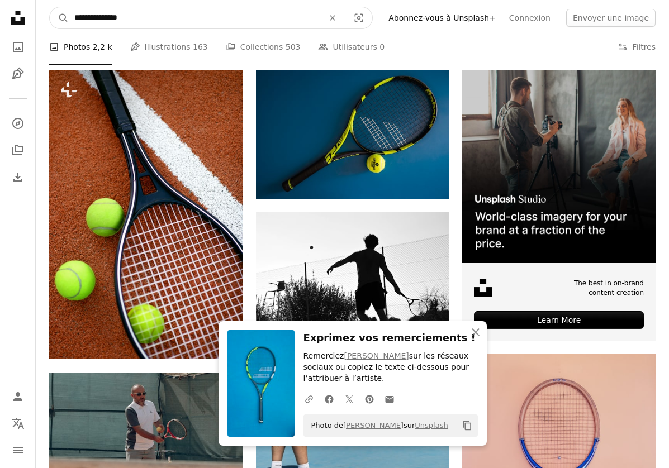
click at [320, 19] on input "**********" at bounding box center [194, 17] width 251 height 21
type input "**********"
click at [59, 18] on button "A magnifying glass" at bounding box center [59, 17] width 19 height 21
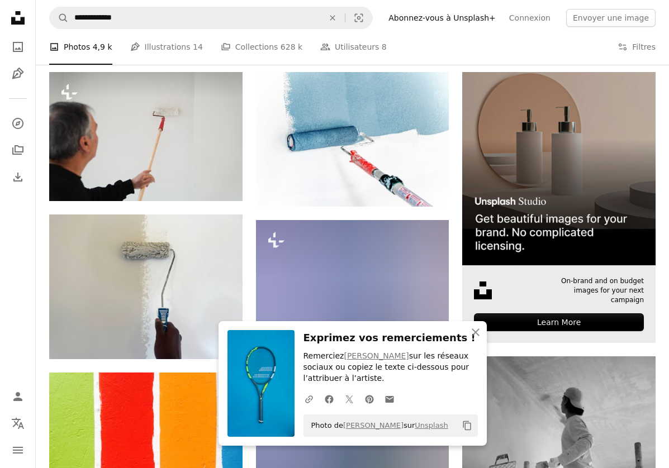
scroll to position [204, 0]
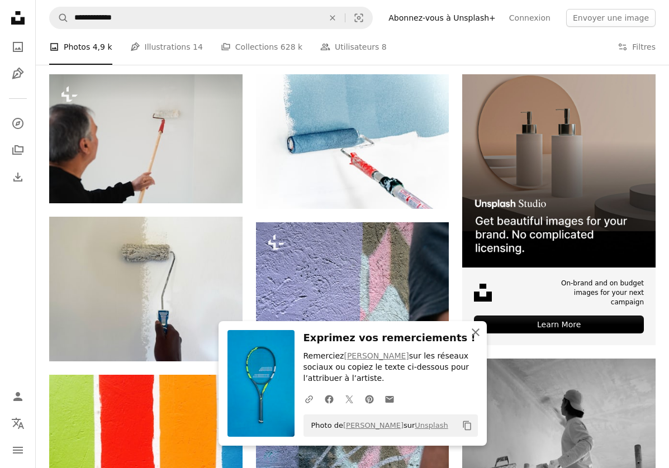
click at [468, 330] on button "An X shape Fermer" at bounding box center [475, 332] width 22 height 22
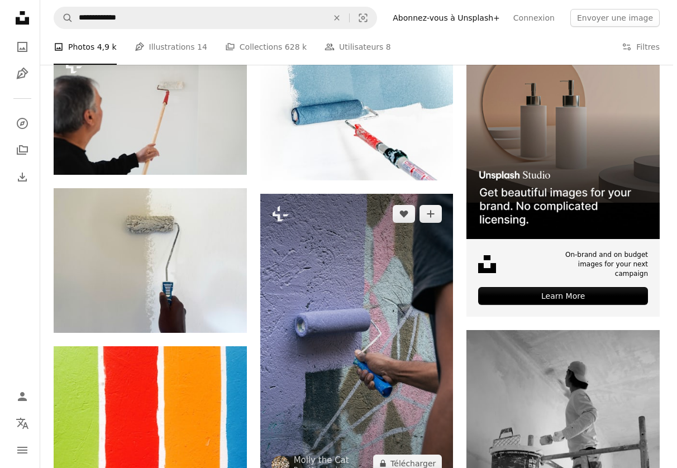
scroll to position [234, 0]
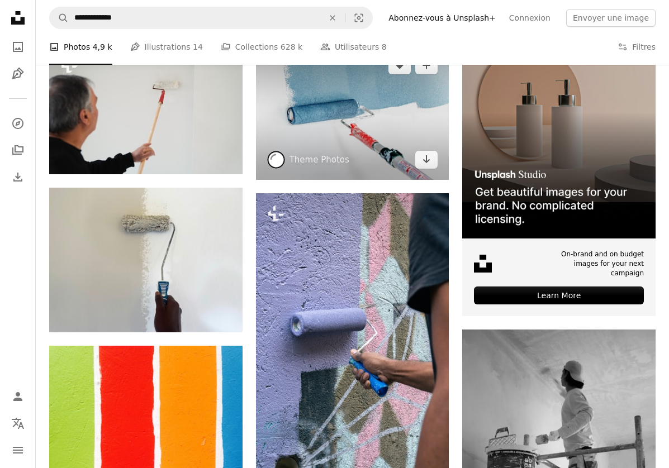
click at [366, 118] on img at bounding box center [352, 112] width 193 height 135
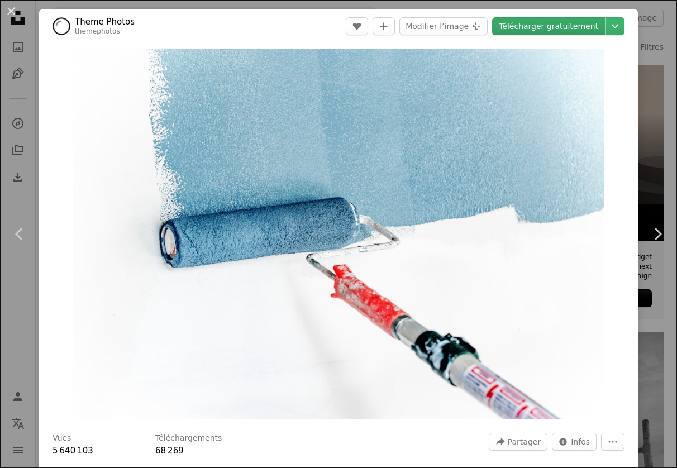
click at [552, 26] on link "Télécharger gratuitement" at bounding box center [548, 26] width 113 height 18
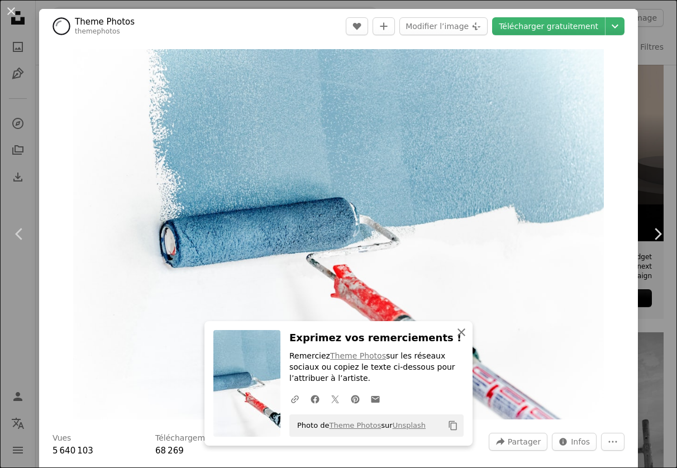
click at [466, 339] on icon "An X shape" at bounding box center [461, 332] width 13 height 13
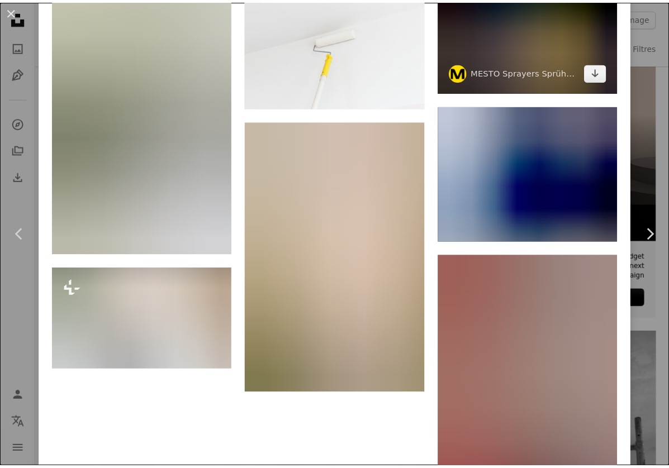
scroll to position [1708, 0]
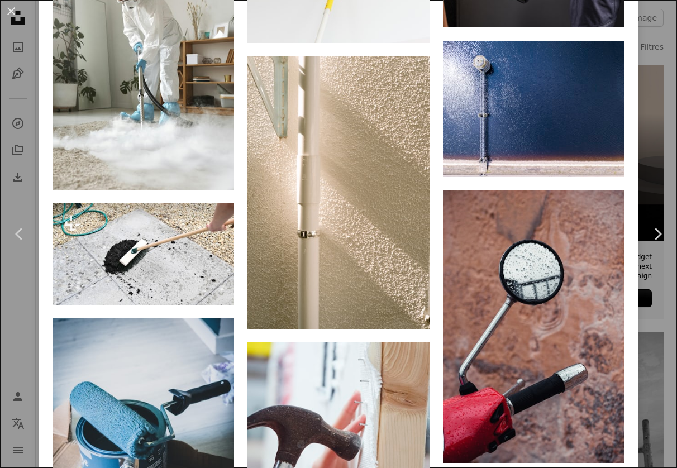
click at [637, 254] on div "An X shape Chevron left Chevron right Theme Photos themephotos A heart A plus s…" at bounding box center [338, 234] width 677 height 468
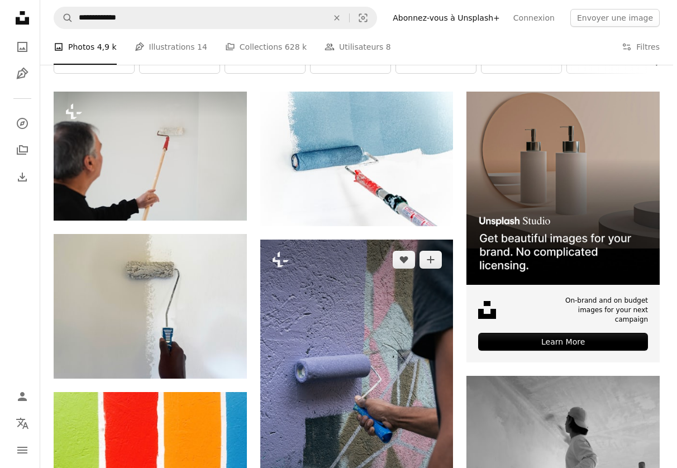
scroll to position [84, 0]
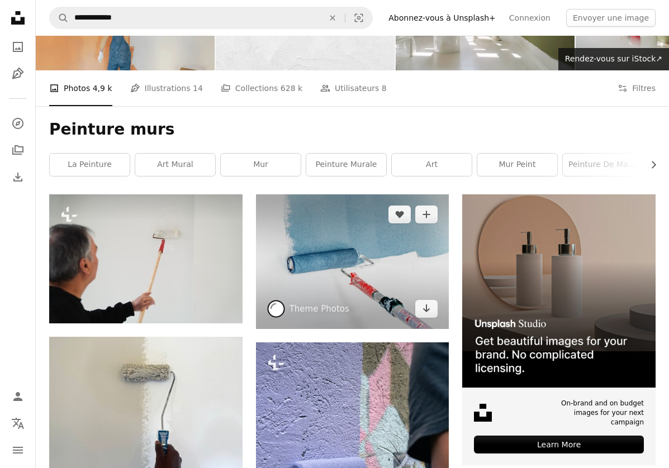
click at [379, 241] on img at bounding box center [352, 261] width 193 height 135
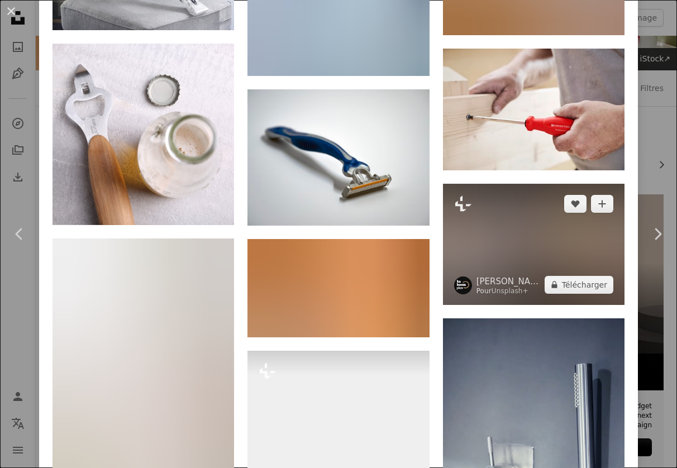
scroll to position [4119, 0]
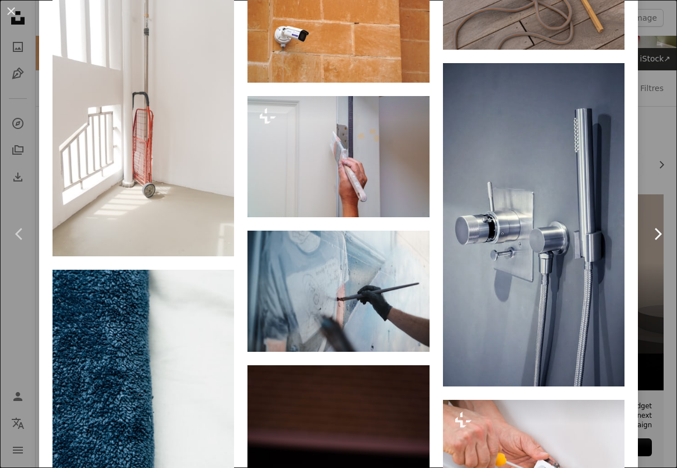
click at [640, 266] on link "Chevron right" at bounding box center [657, 233] width 39 height 107
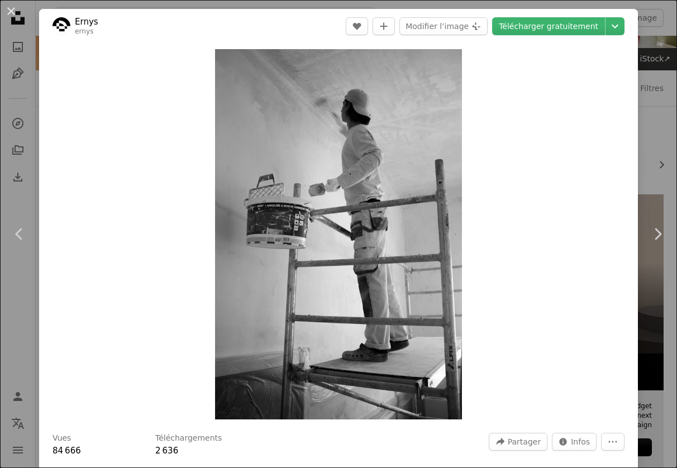
click at [656, 288] on div "An X shape Chevron left Chevron right Ernys ernys A heart A plus sign Modifier …" at bounding box center [338, 234] width 677 height 468
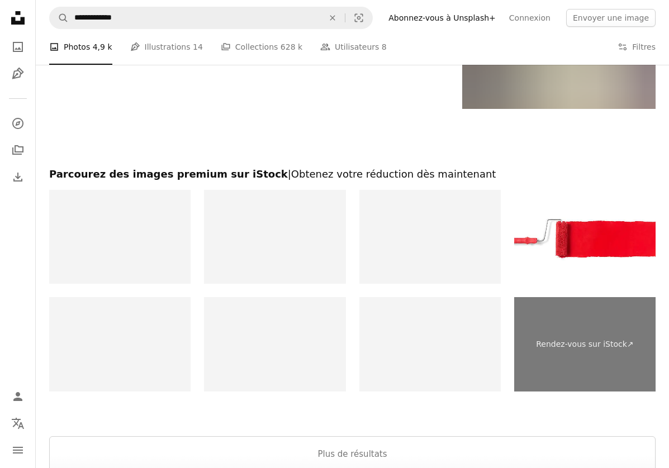
scroll to position [1870, 0]
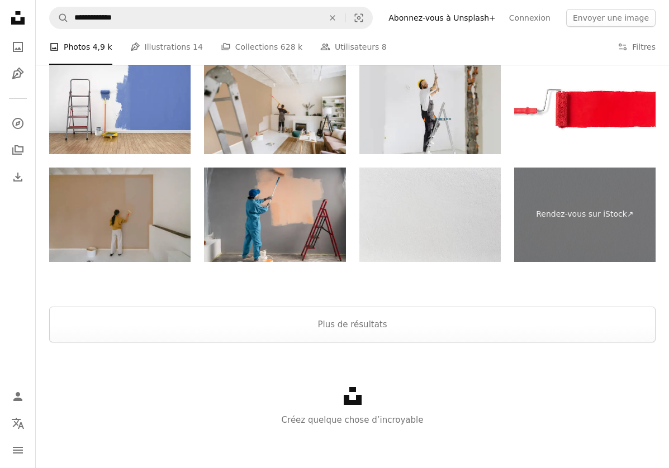
click at [502, 303] on div at bounding box center [352, 293] width 633 height 27
click at [499, 320] on button "Plus de résultats" at bounding box center [352, 325] width 606 height 36
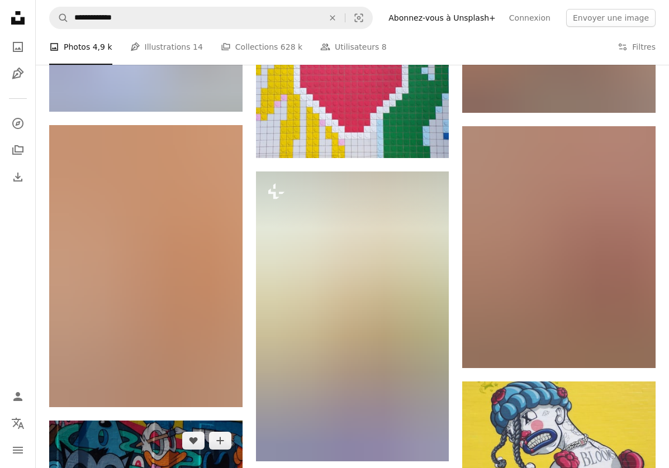
scroll to position [3005, 0]
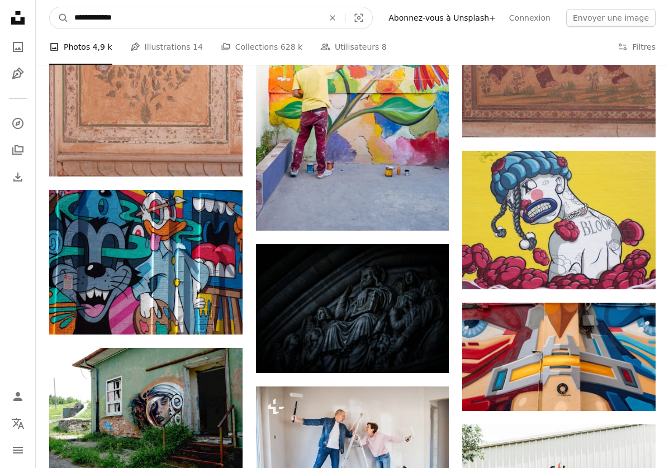
click at [171, 17] on input "**********" at bounding box center [194, 17] width 251 height 21
type input "**********"
click at [59, 18] on button "A magnifying glass" at bounding box center [59, 17] width 19 height 21
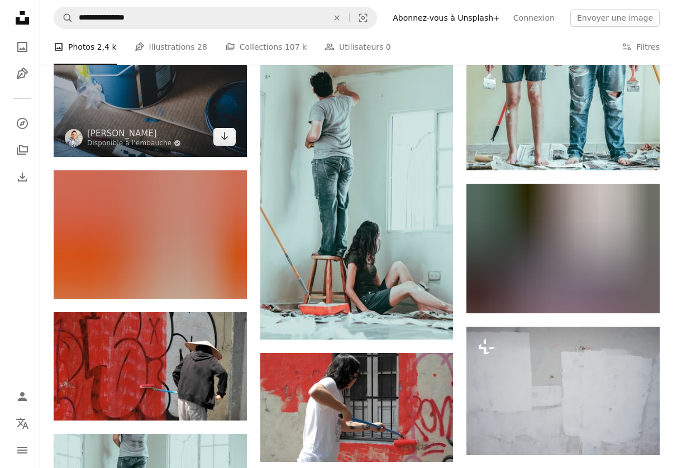
scroll to position [592, 0]
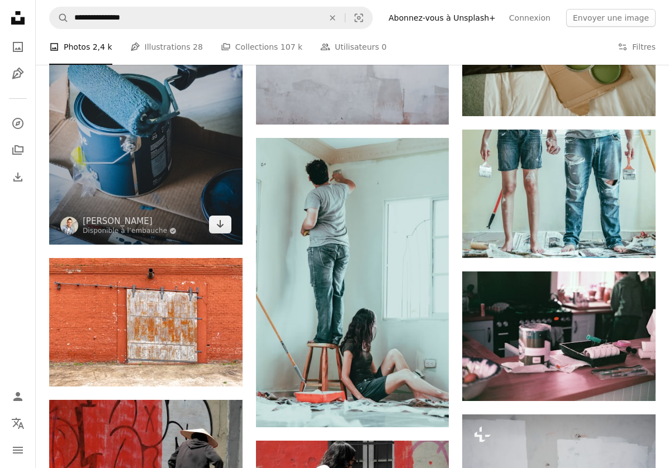
click at [135, 181] on img at bounding box center [145, 116] width 193 height 258
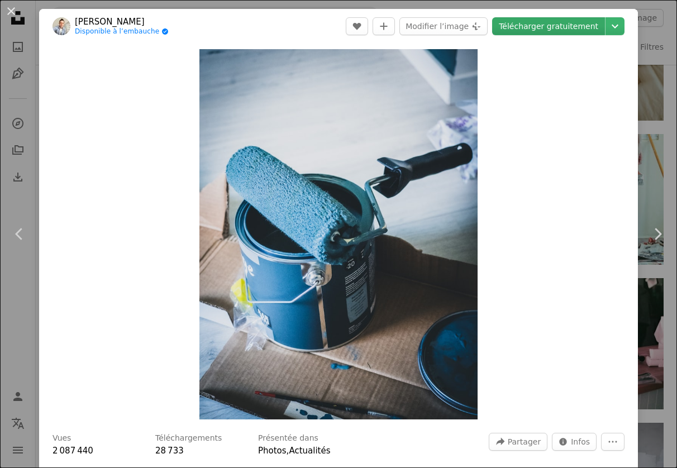
click at [571, 25] on link "Télécharger gratuitement" at bounding box center [548, 26] width 113 height 18
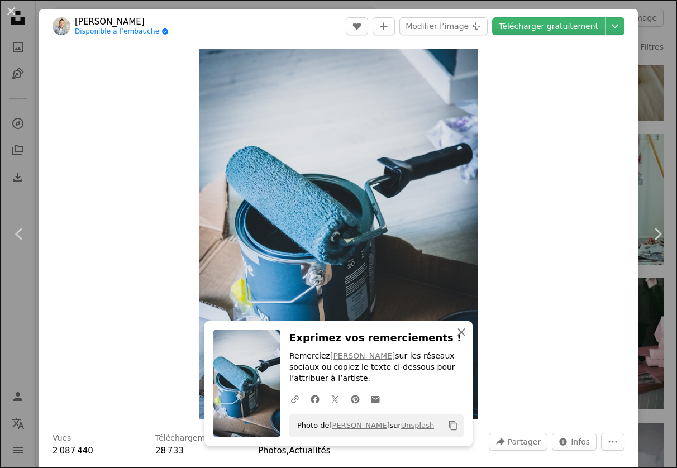
click at [464, 335] on icon "An X shape" at bounding box center [461, 332] width 13 height 13
